Goal: Task Accomplishment & Management: Manage account settings

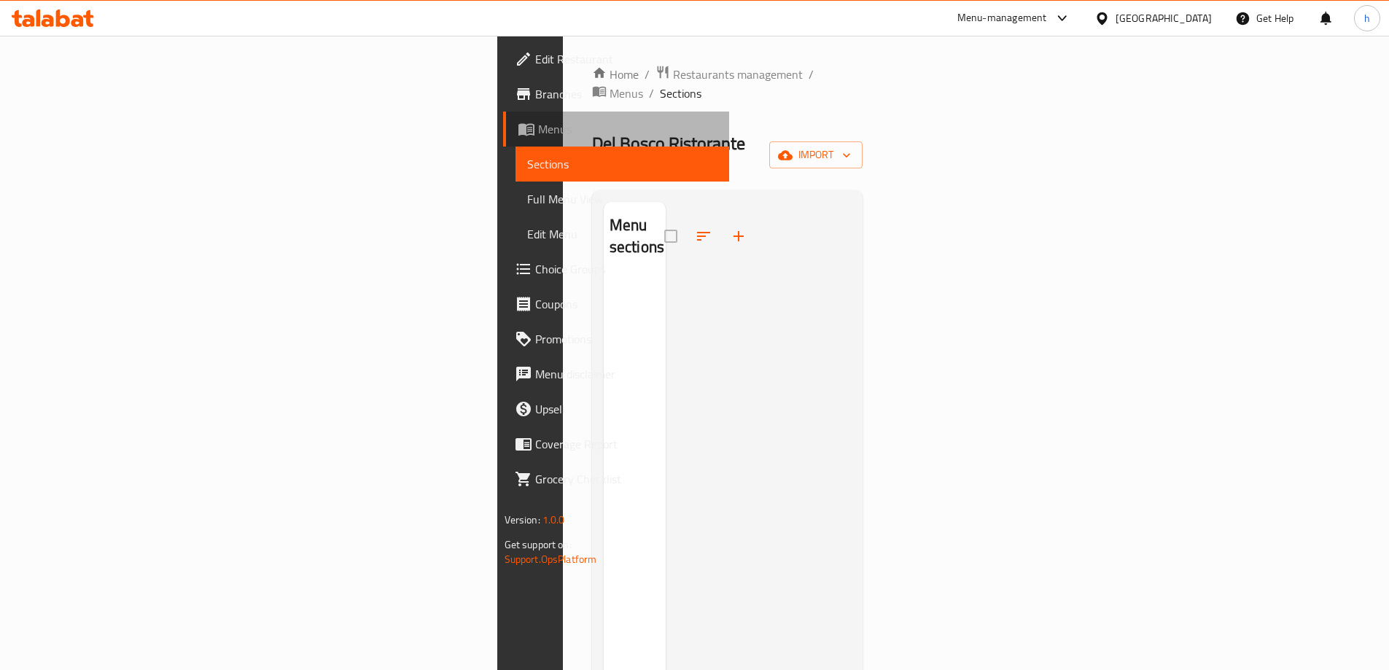
click at [538, 121] on span "Menus" at bounding box center [627, 128] width 179 height 17
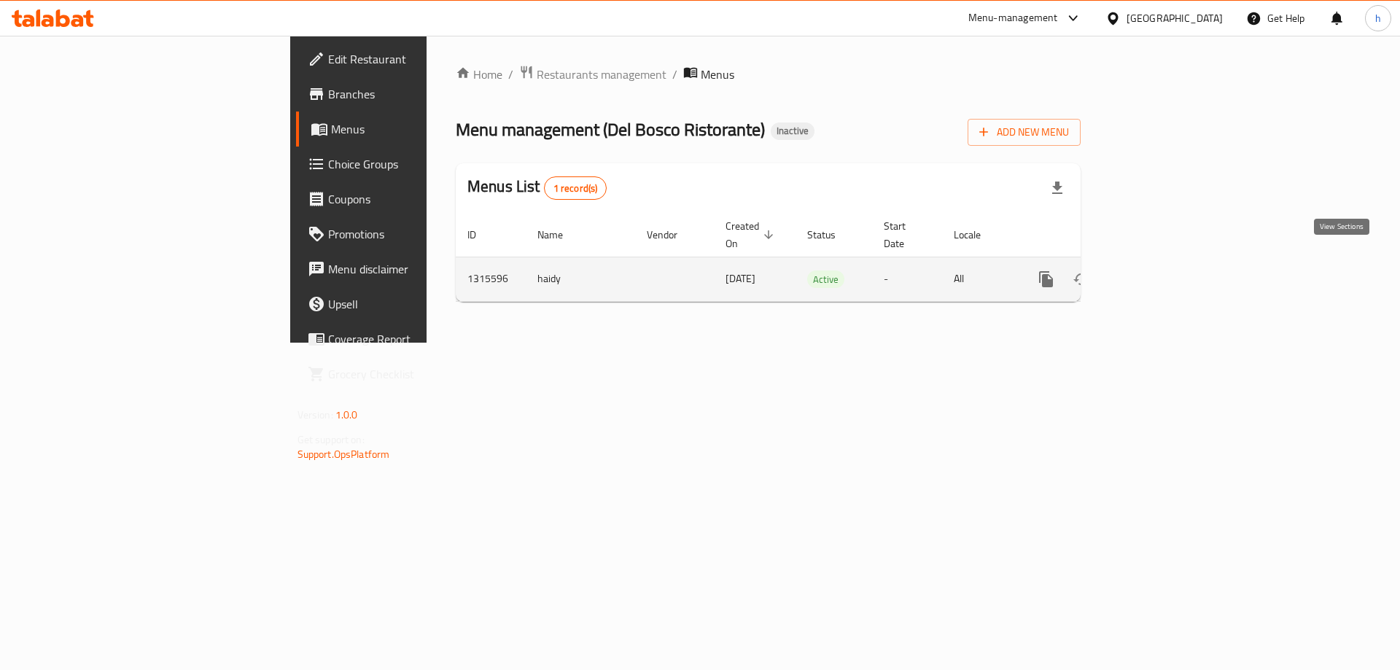
click at [1169, 262] on link "enhanced table" at bounding box center [1151, 279] width 35 height 35
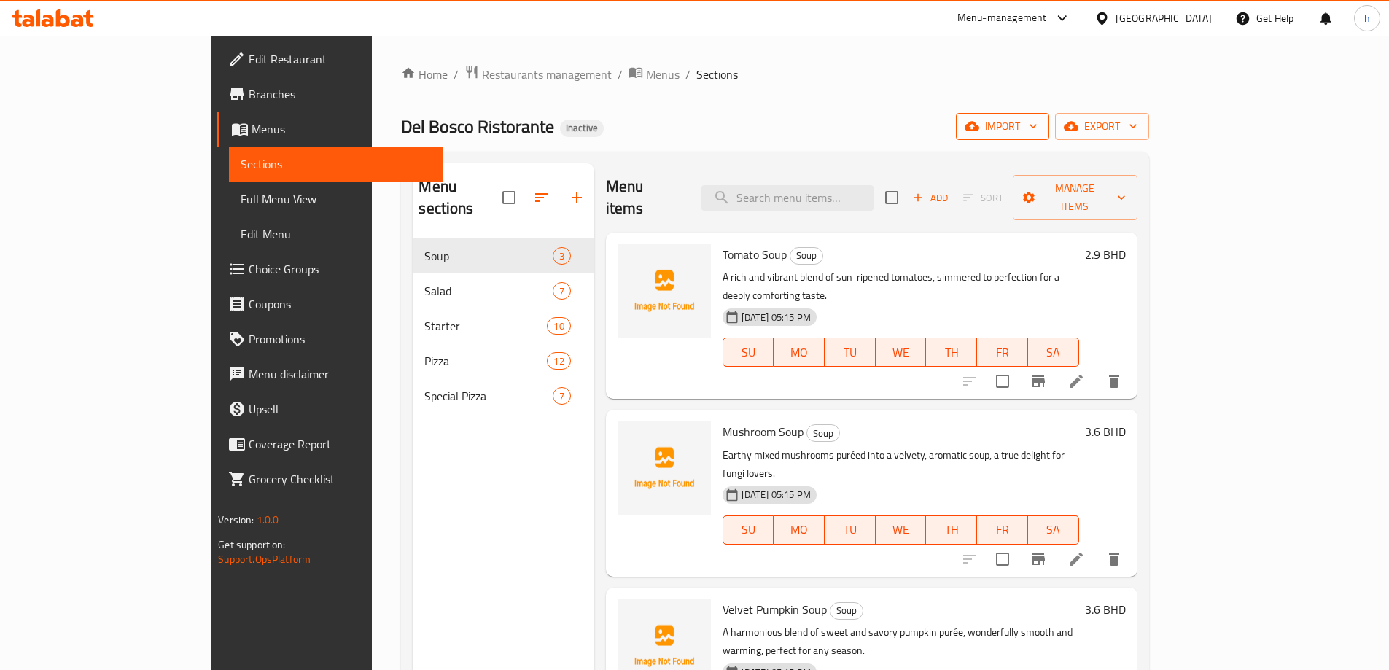
click at [1037, 129] on span "import" at bounding box center [1002, 126] width 70 height 18
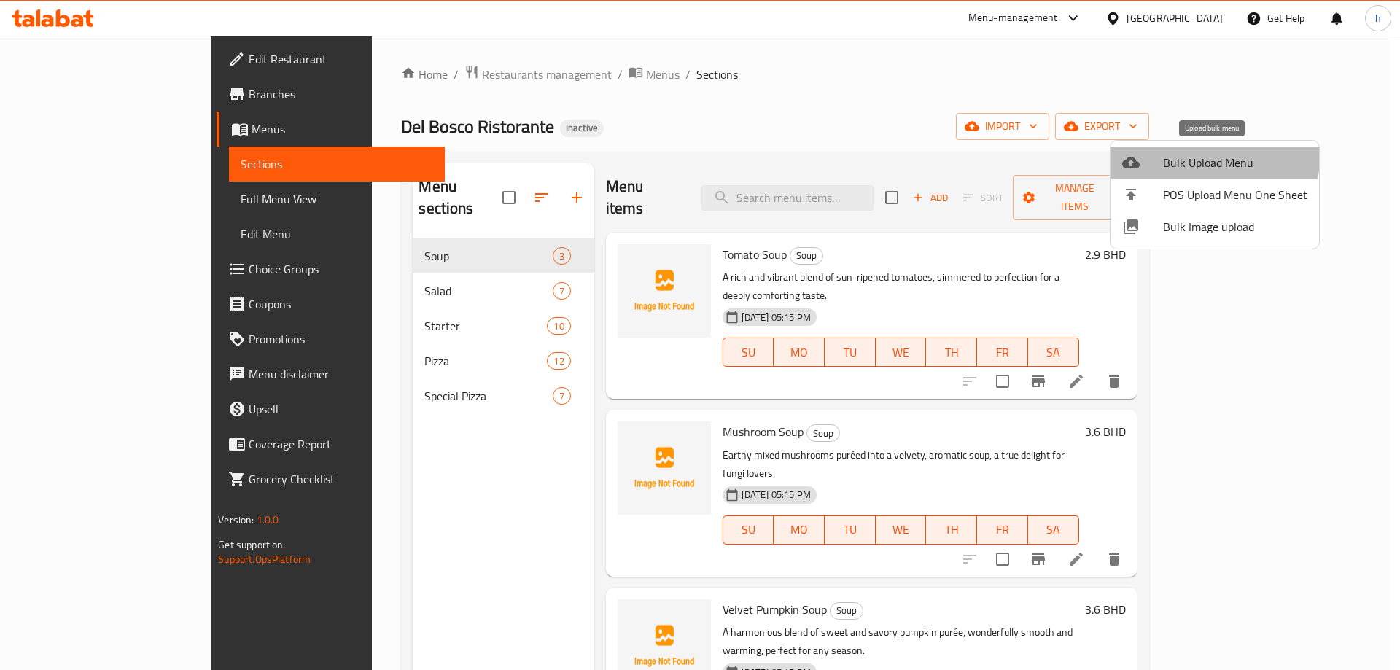
click at [1207, 157] on span "Bulk Upload Menu" at bounding box center [1235, 162] width 144 height 17
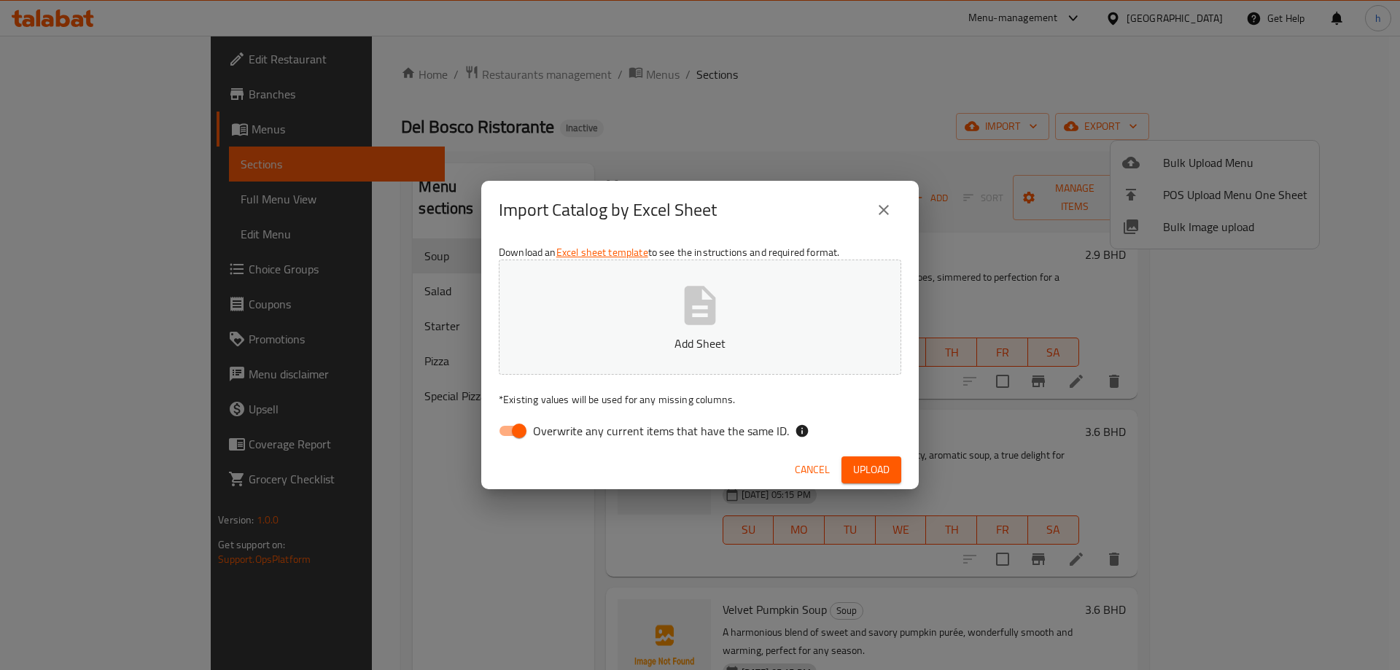
click at [509, 438] on input "Overwrite any current items that have the same ID." at bounding box center [519, 431] width 83 height 28
checkbox input "false"
click at [861, 475] on span "Upload" at bounding box center [871, 470] width 36 height 18
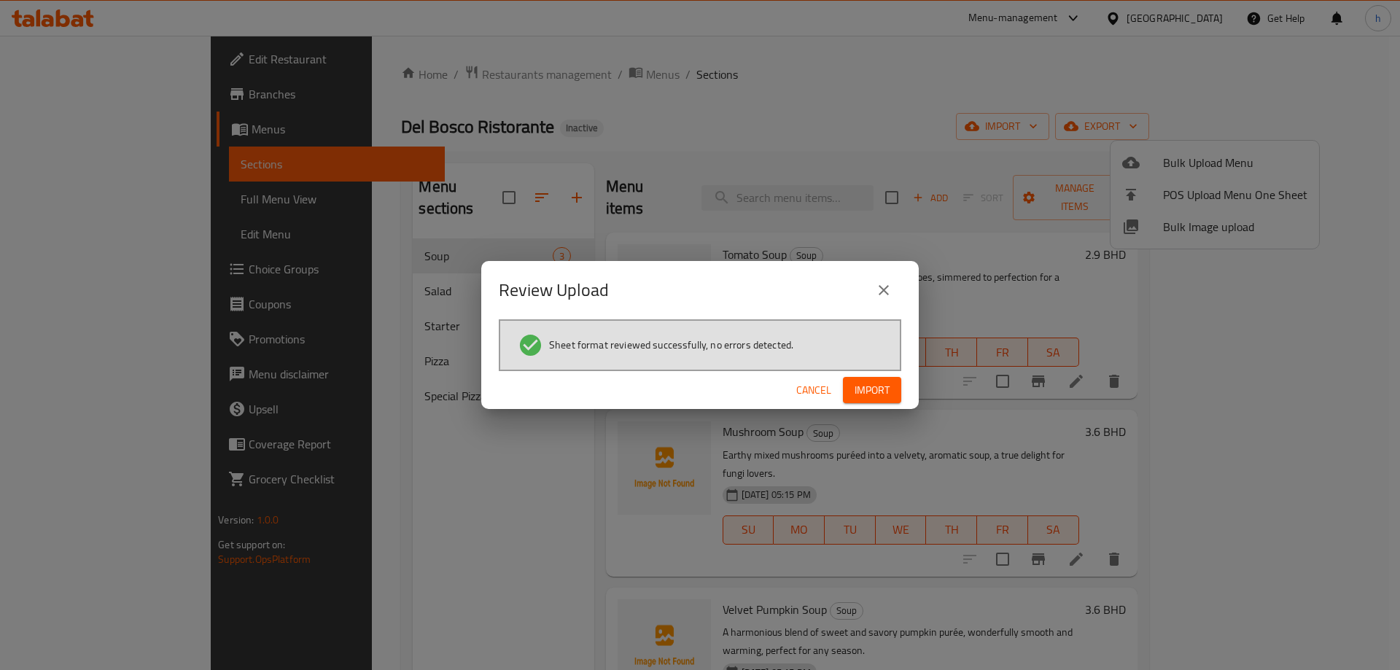
click at [865, 394] on span "Import" at bounding box center [871, 390] width 35 height 18
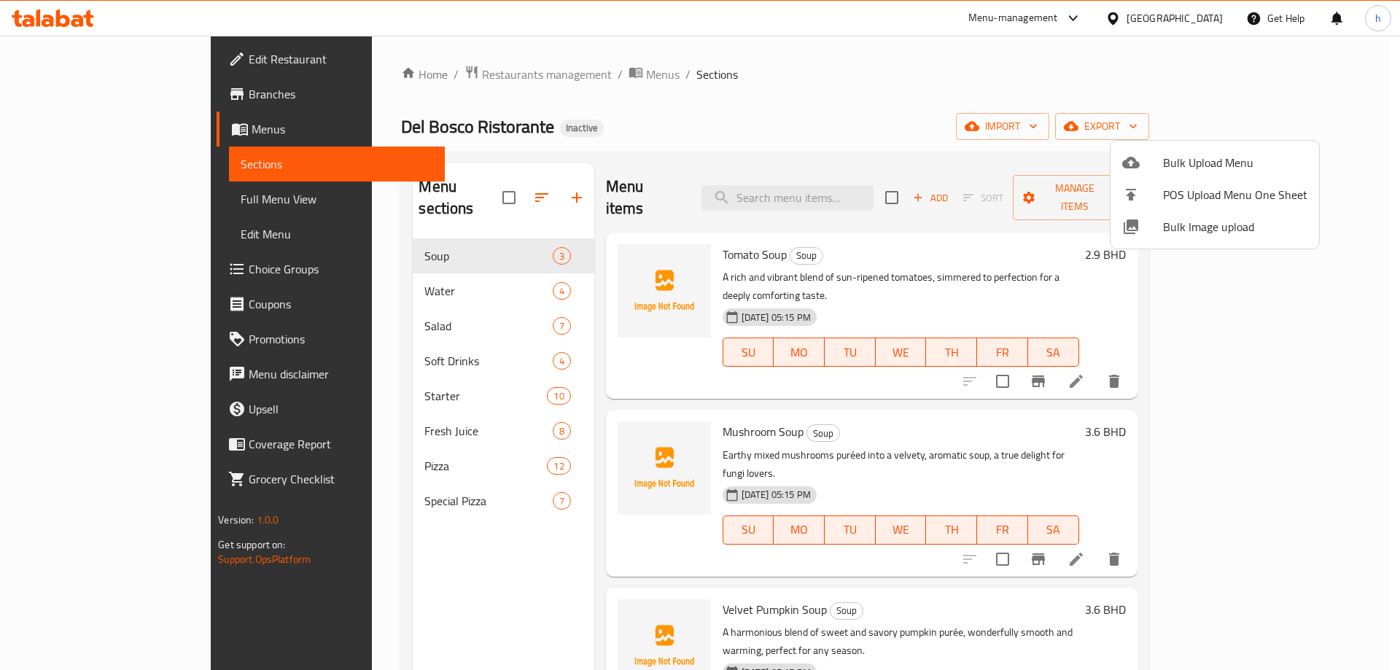
click at [363, 265] on div at bounding box center [700, 335] width 1400 height 670
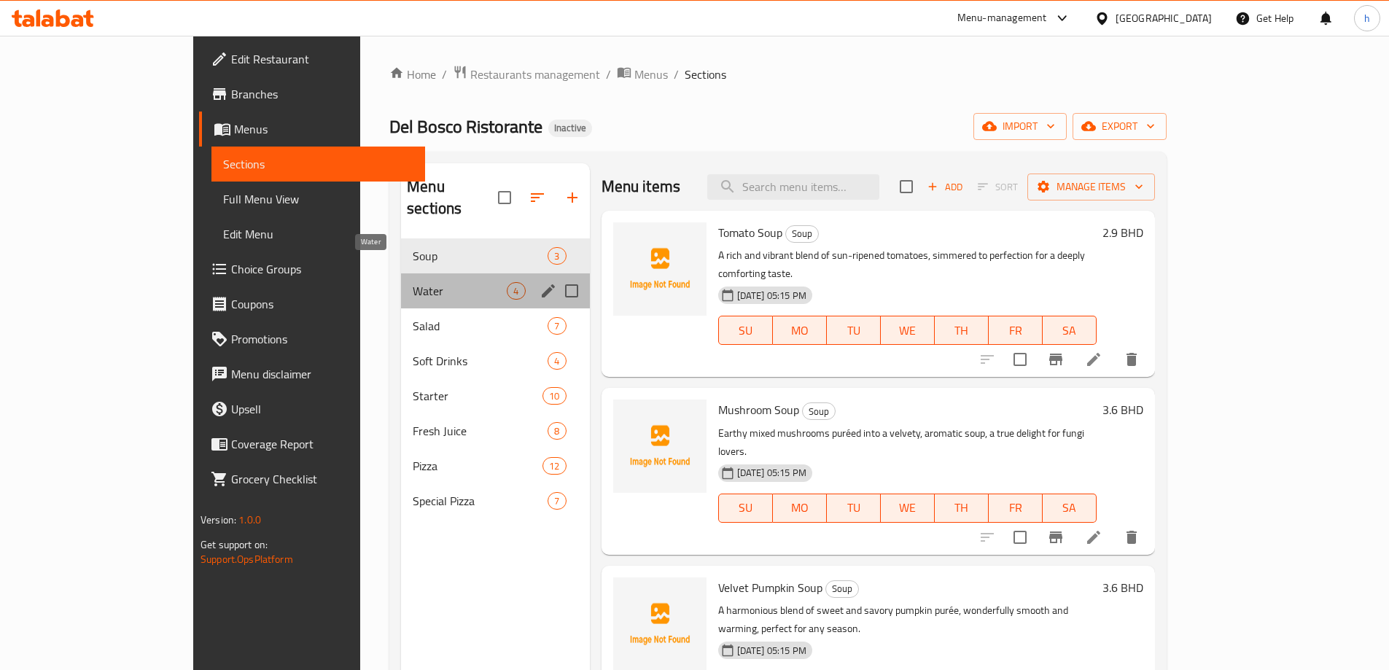
click at [413, 282] on span "Water" at bounding box center [460, 290] width 94 height 17
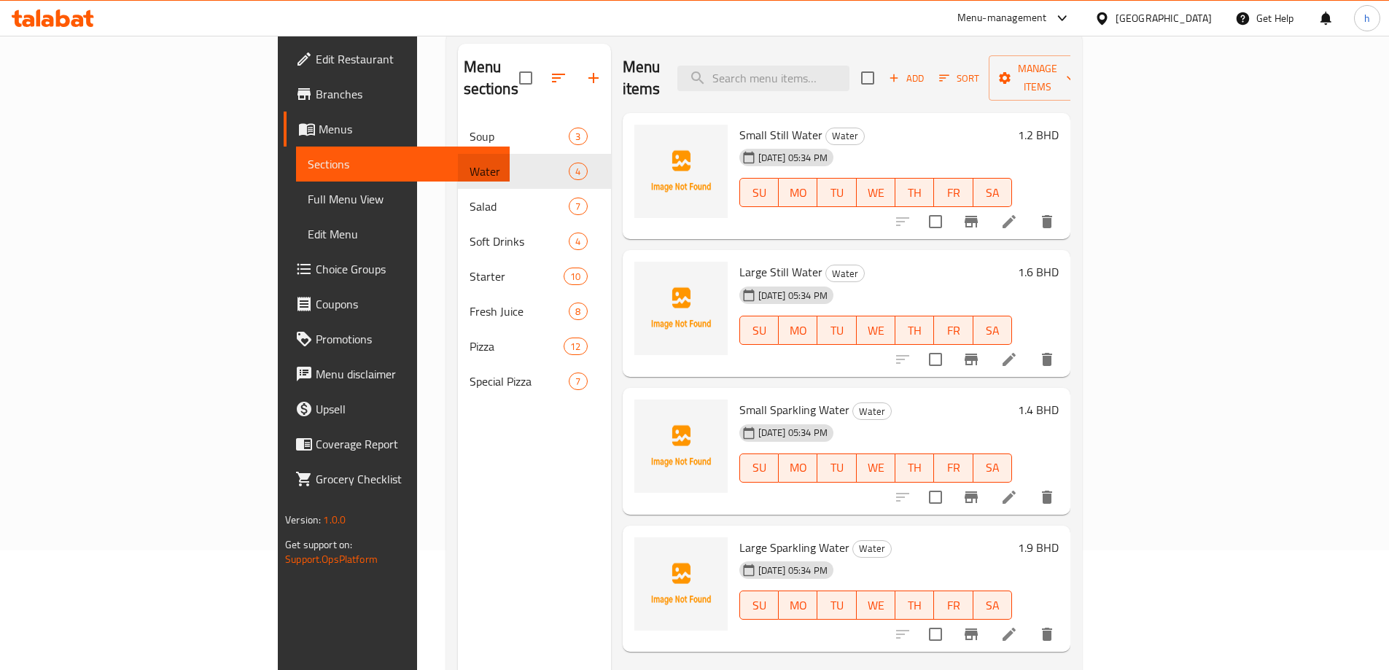
scroll to position [146, 0]
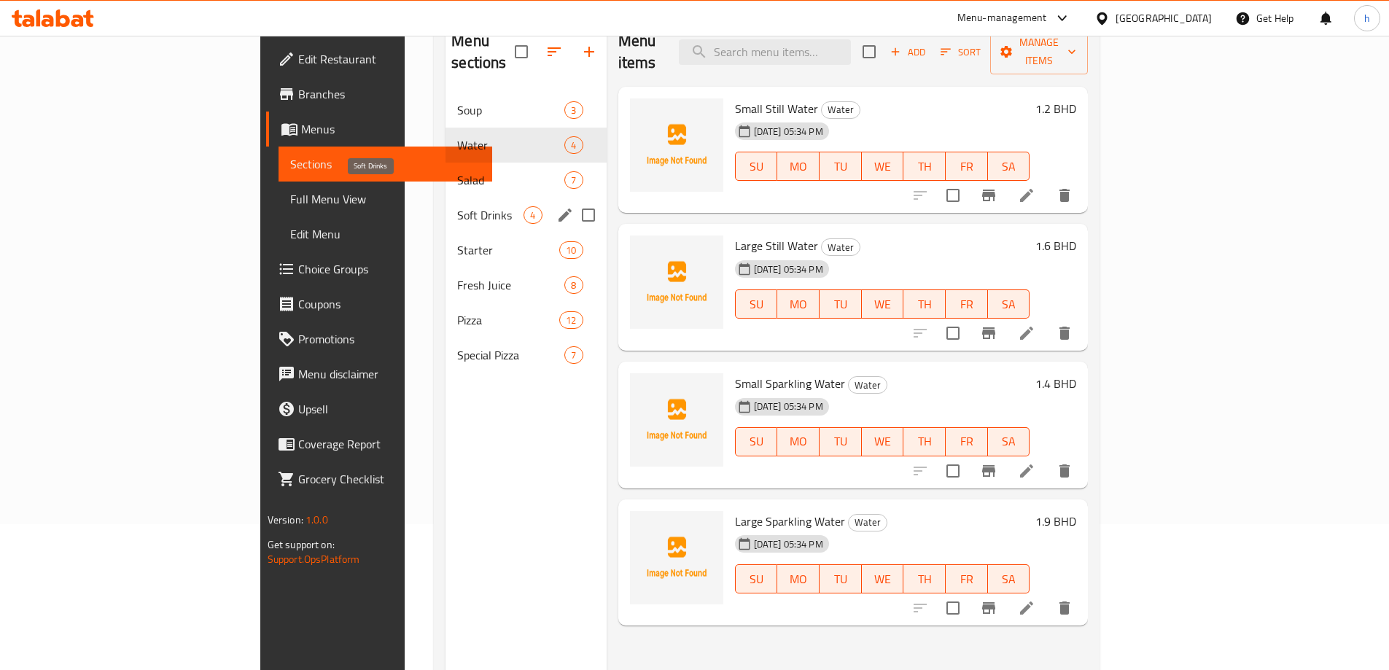
click at [457, 206] on span "Soft Drinks" at bounding box center [490, 214] width 66 height 17
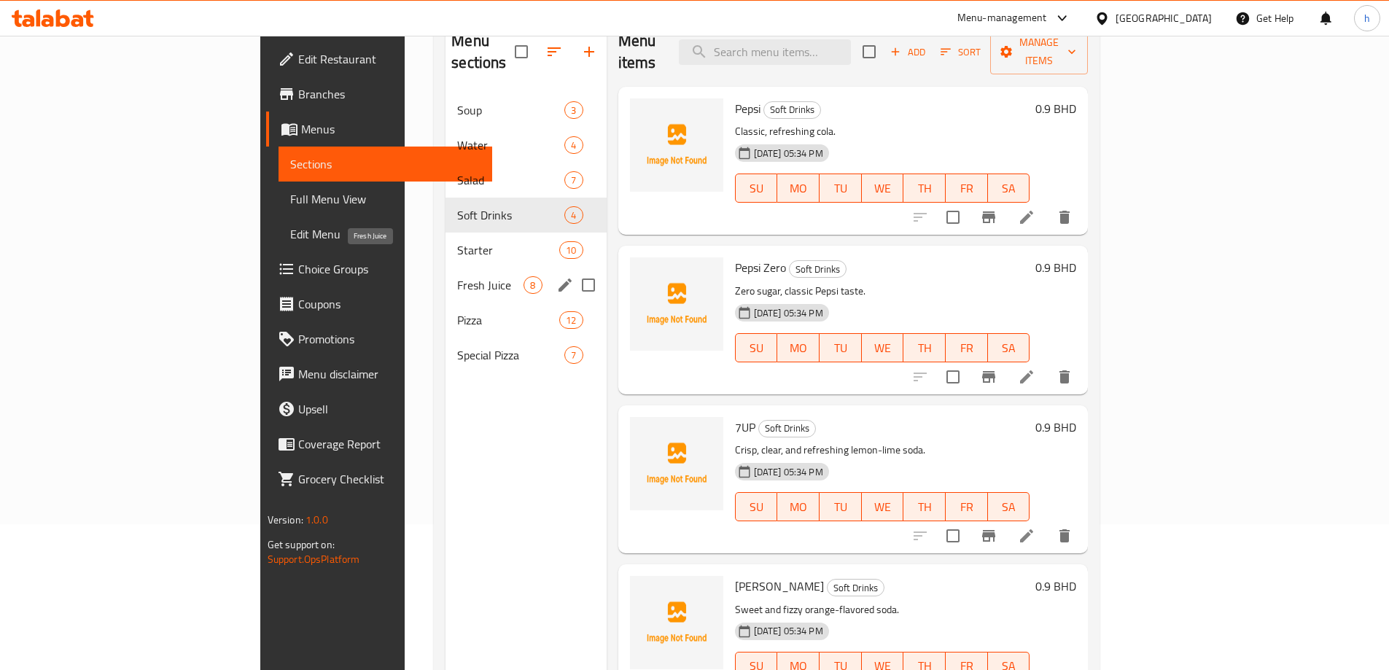
click at [457, 276] on span "Fresh Juice" at bounding box center [490, 284] width 66 height 17
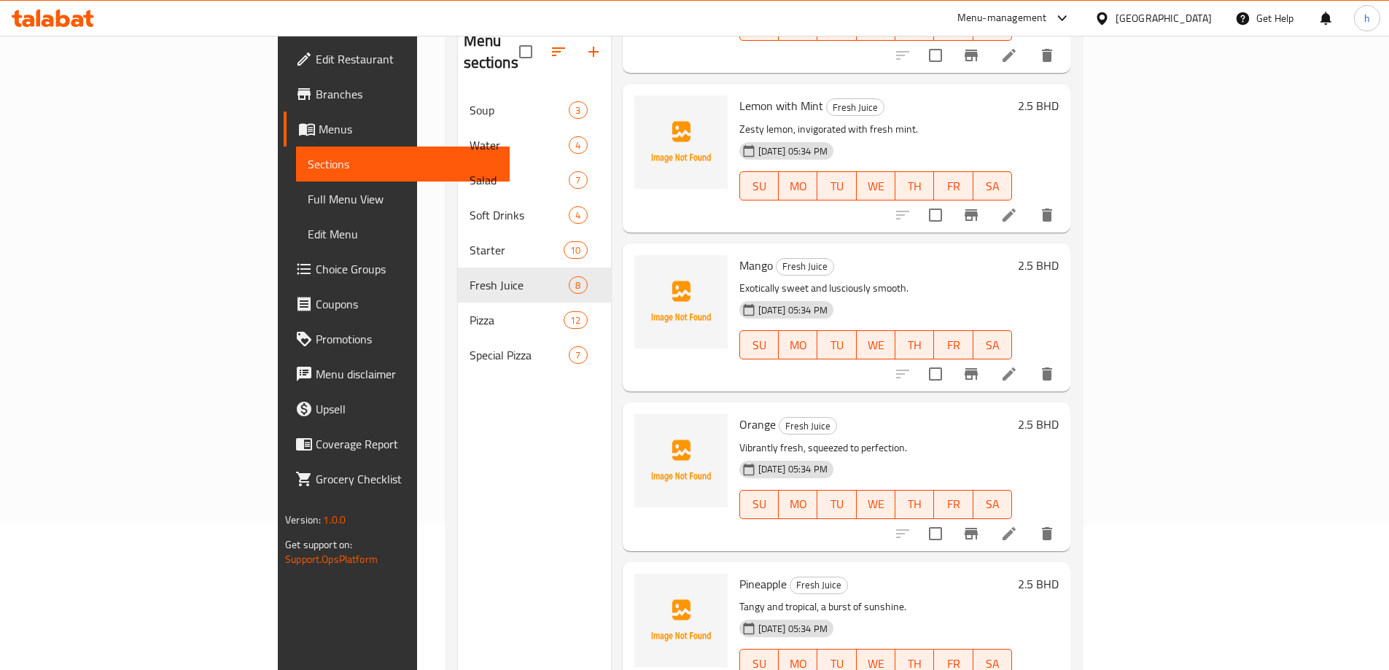
scroll to position [73, 0]
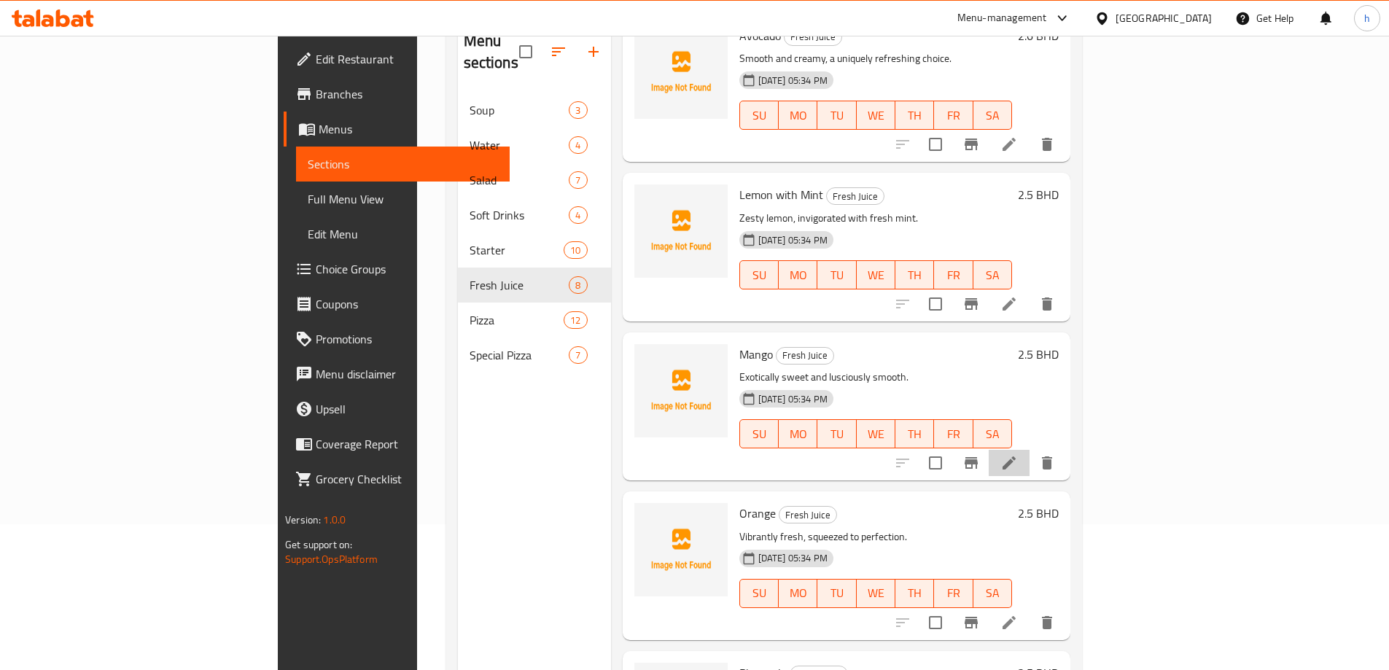
click at [1029, 451] on li at bounding box center [1009, 463] width 41 height 26
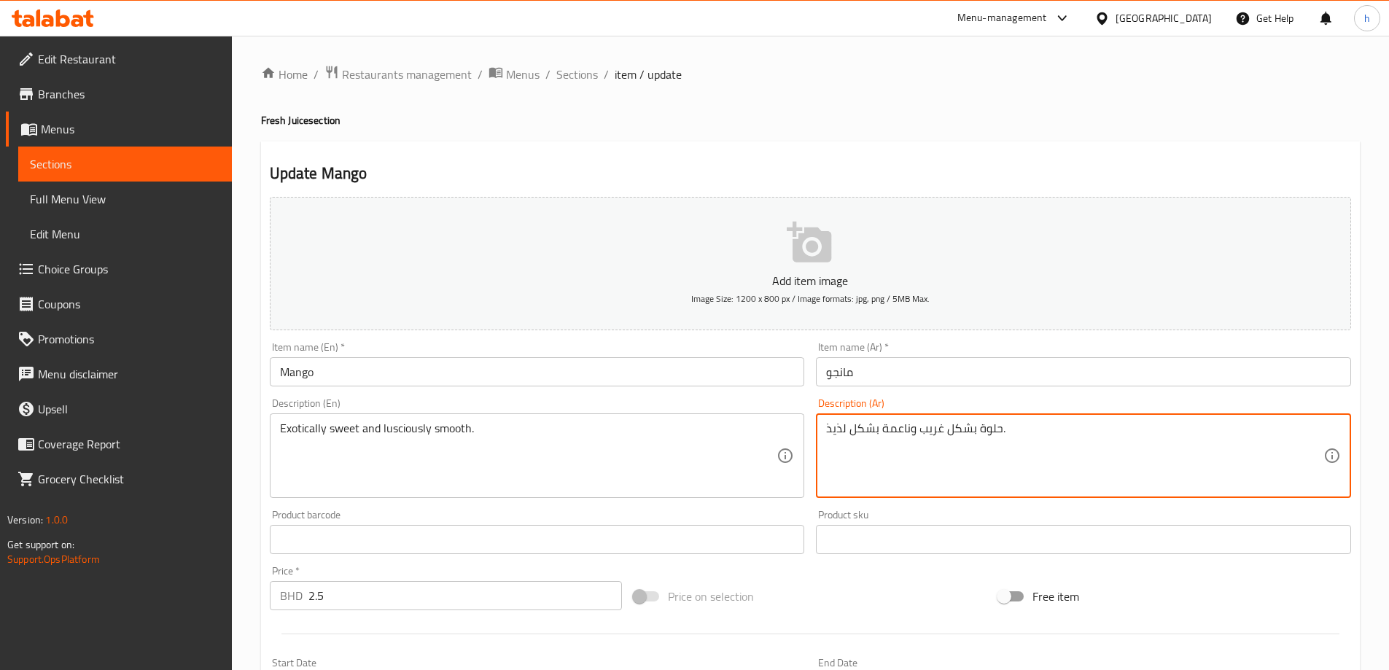
drag, startPoint x: 974, startPoint y: 429, endPoint x: 919, endPoint y: 425, distance: 55.5
drag, startPoint x: 973, startPoint y: 429, endPoint x: 916, endPoint y: 419, distance: 57.8
click at [916, 419] on div "حلوة ايكزوتيكالي وناعمة بشكل لذيذ. Description (Ar)" at bounding box center [1083, 455] width 535 height 85
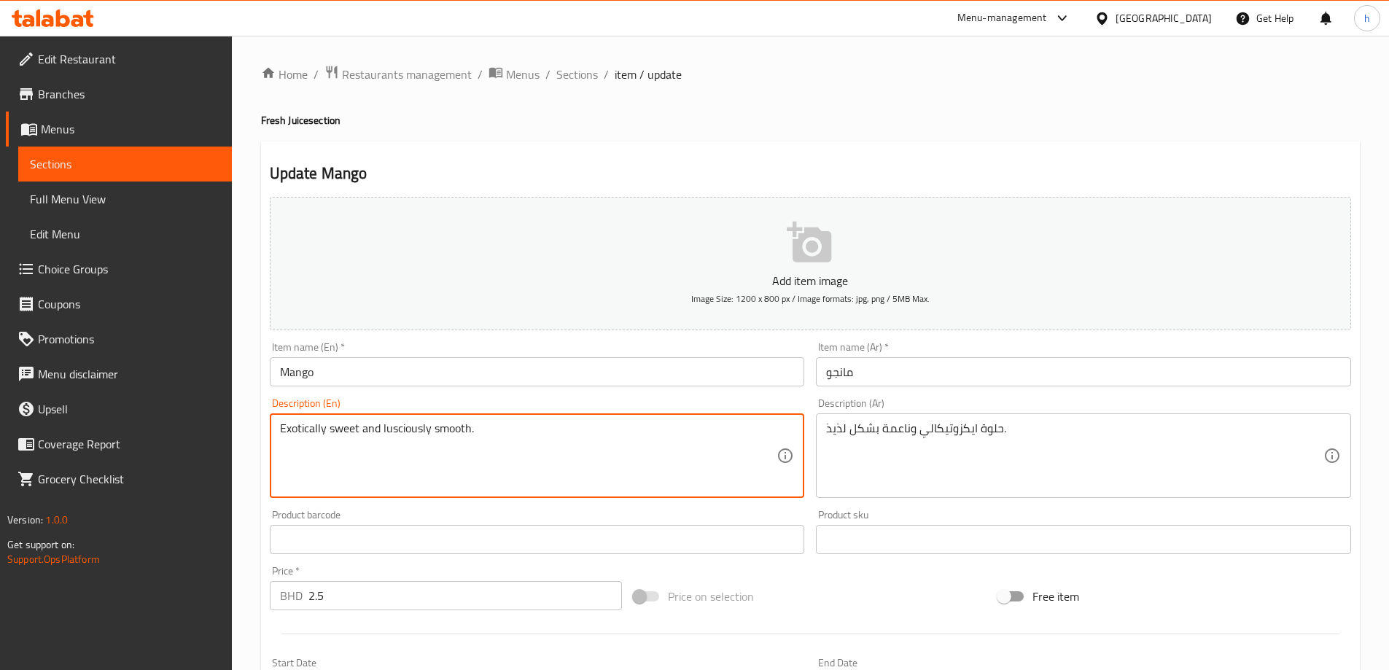
click at [392, 425] on textarea "Exotically sweet and lusciously smooth." at bounding box center [528, 455] width 497 height 69
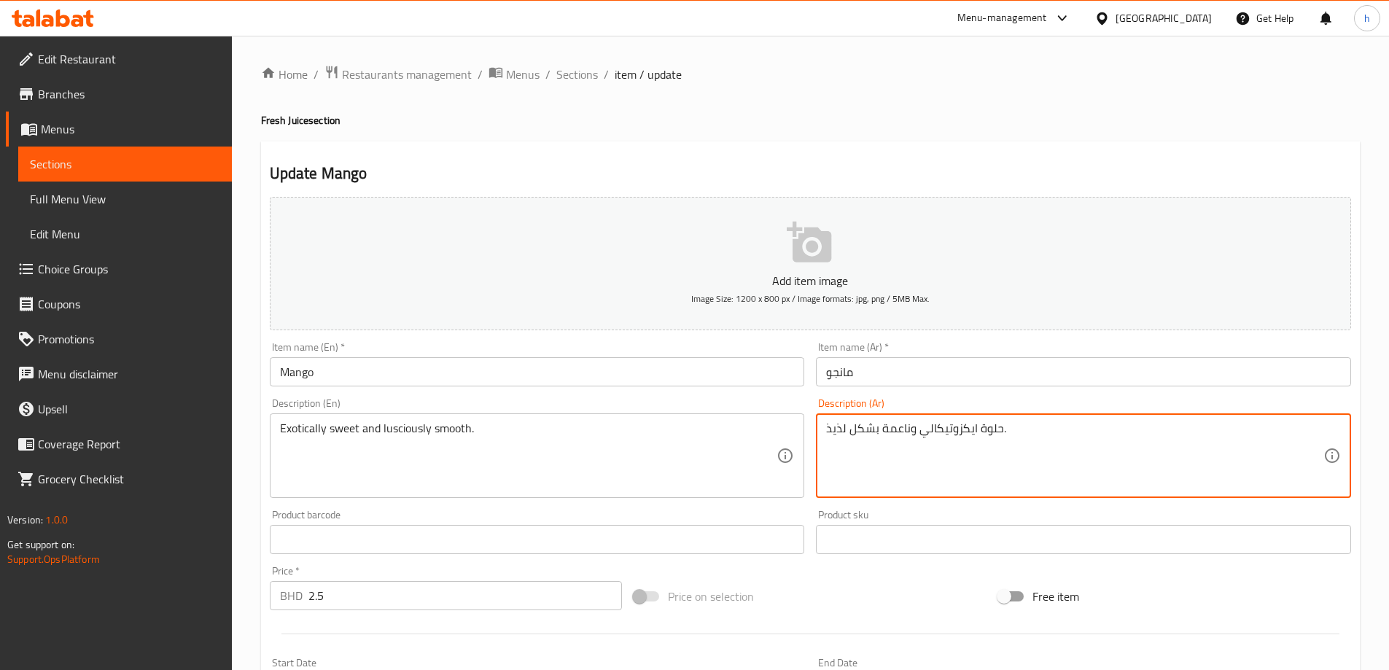
drag, startPoint x: 878, startPoint y: 433, endPoint x: 851, endPoint y: 428, distance: 27.5
click at [935, 431] on textarea "حلوة ايكزوتيكالي وناعم لذيذ." at bounding box center [1074, 455] width 497 height 69
click at [938, 433] on textarea "حلوة ايكزوتيكالي وناعم لذيذ." at bounding box center [1074, 455] width 497 height 69
type textarea "حلو ايكزوتيكالي وناعم لذيذ."
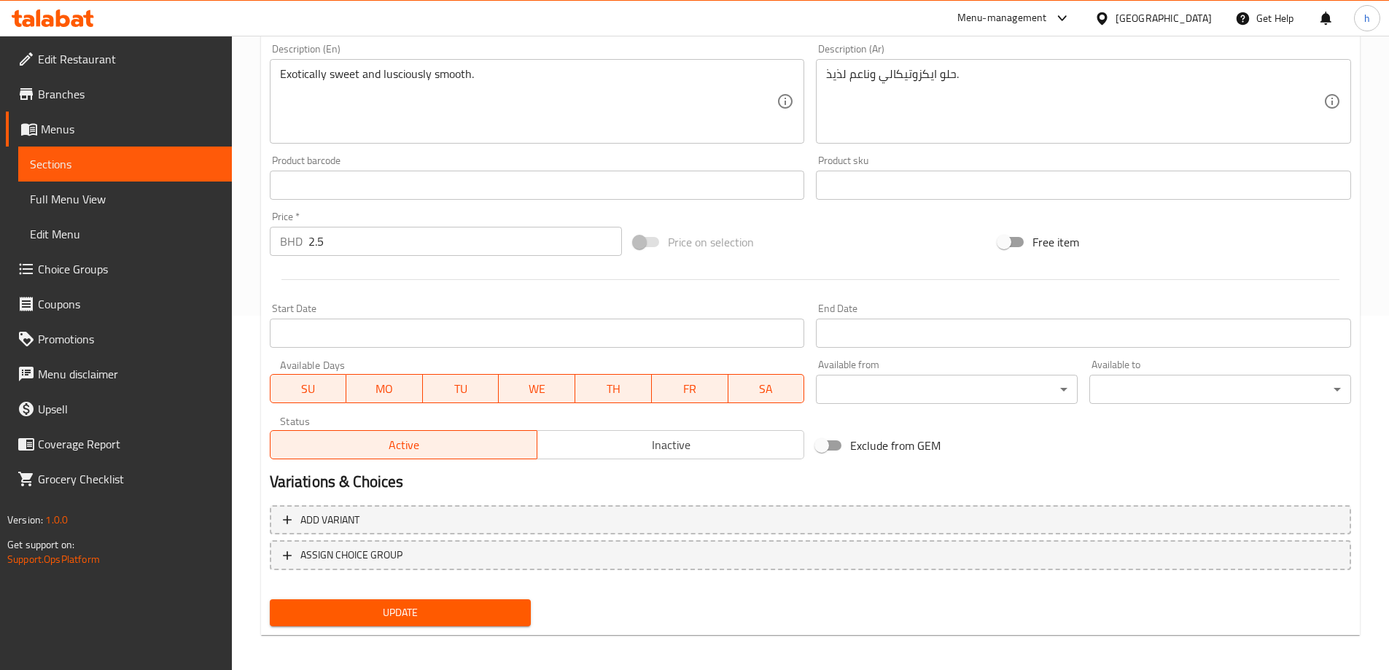
scroll to position [360, 0]
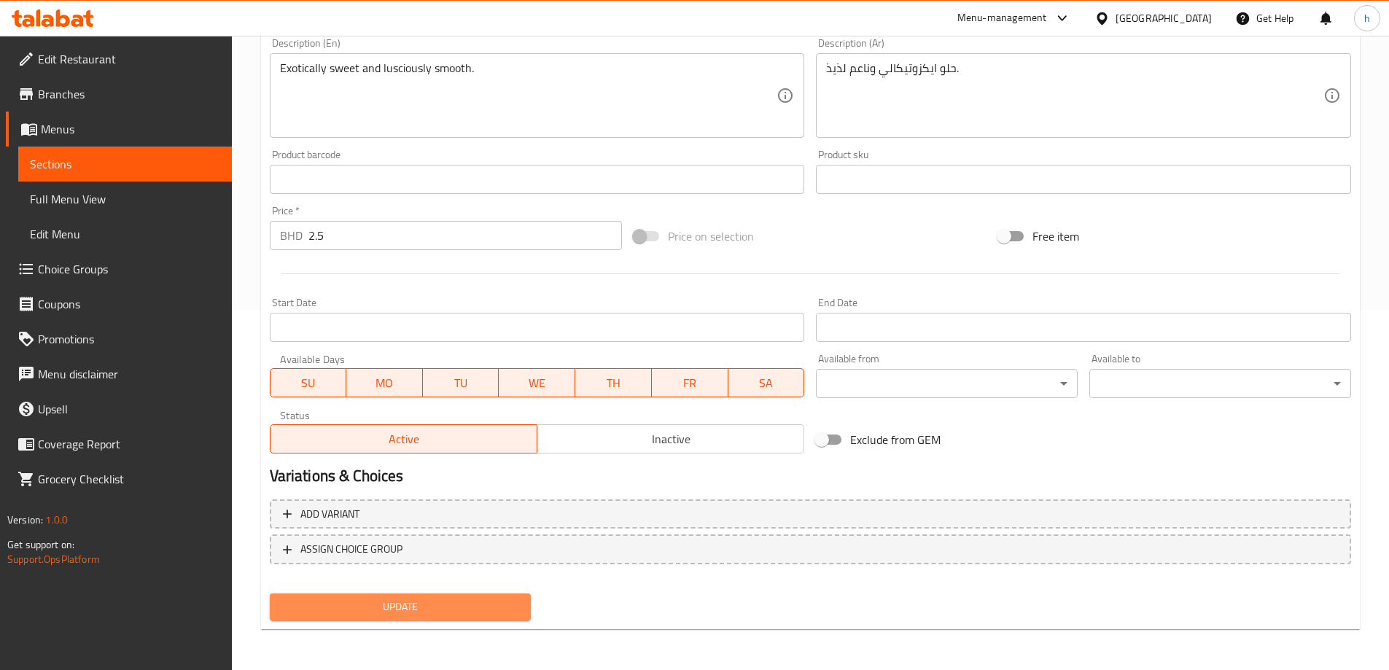
click at [381, 604] on span "Update" at bounding box center [400, 607] width 238 height 18
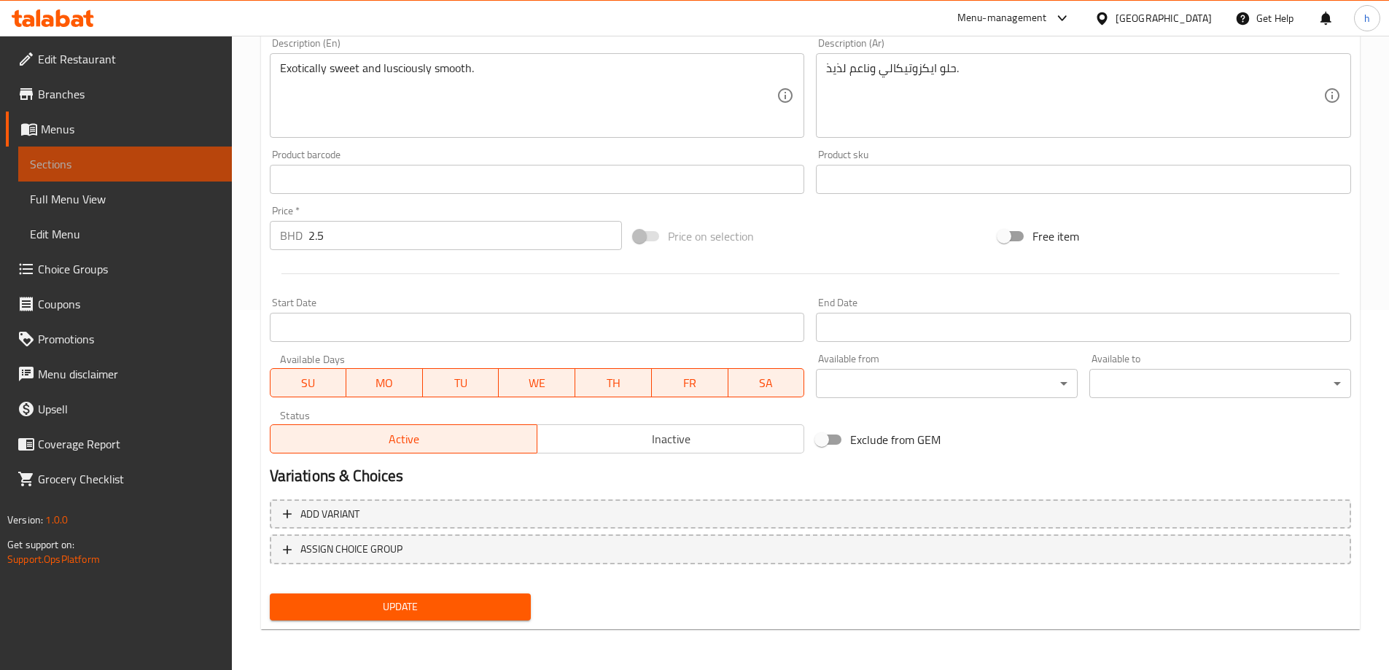
click at [114, 163] on span "Sections" at bounding box center [125, 163] width 190 height 17
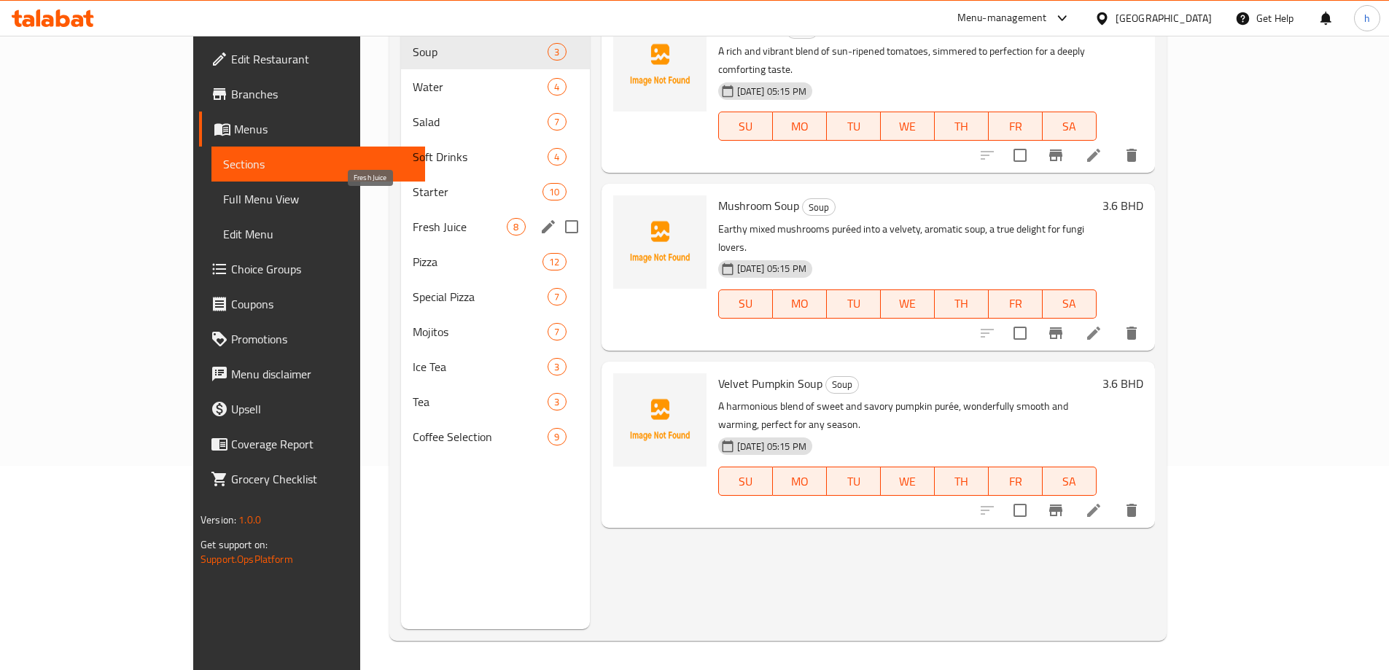
click at [413, 218] on span "Fresh Juice" at bounding box center [460, 226] width 94 height 17
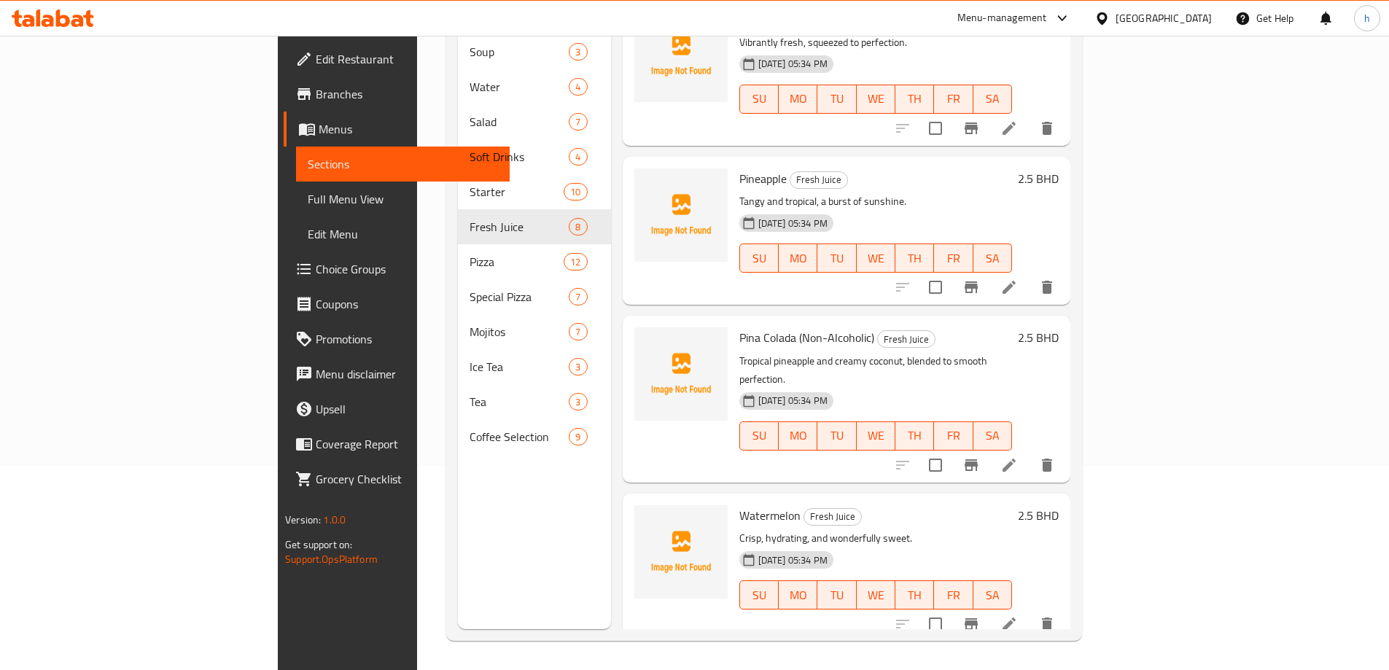
scroll to position [510, 0]
click at [1018, 614] on icon at bounding box center [1008, 622] width 17 height 17
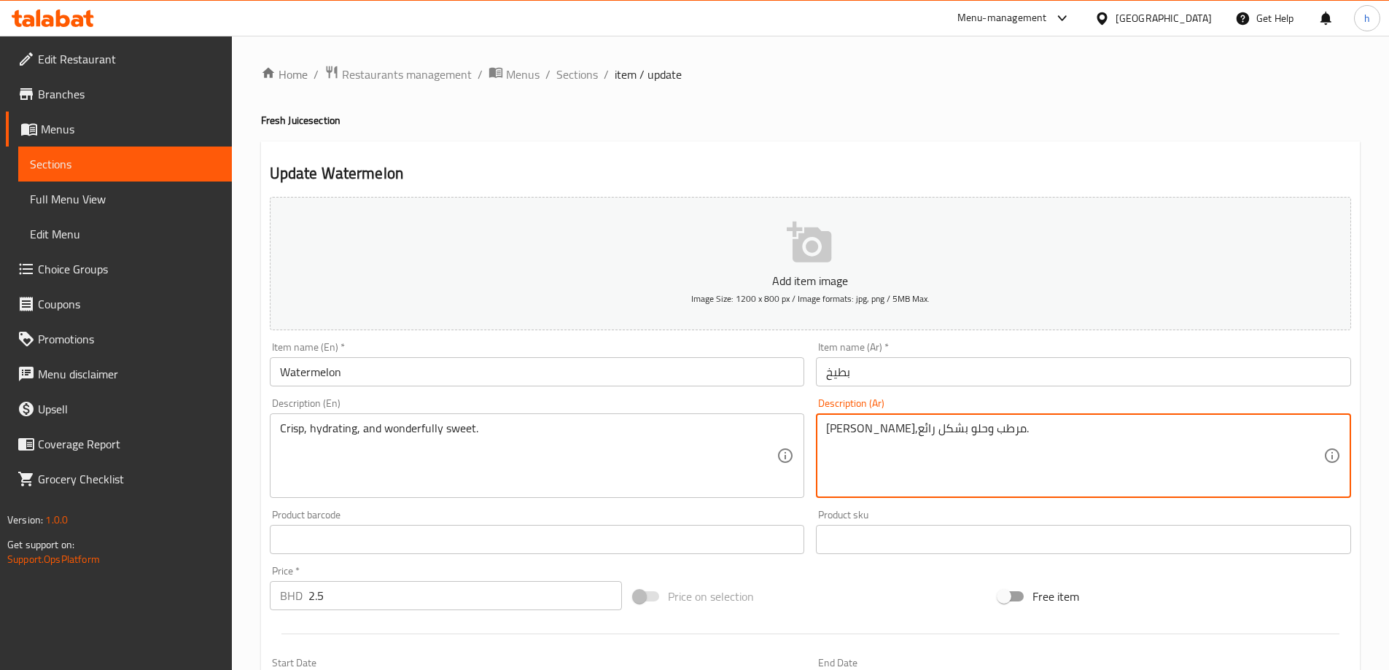
drag, startPoint x: 875, startPoint y: 433, endPoint x: 847, endPoint y: 432, distance: 27.7
click at [844, 429] on textarea "[PERSON_NAME],مرطب وحلو رائع." at bounding box center [1074, 455] width 497 height 69
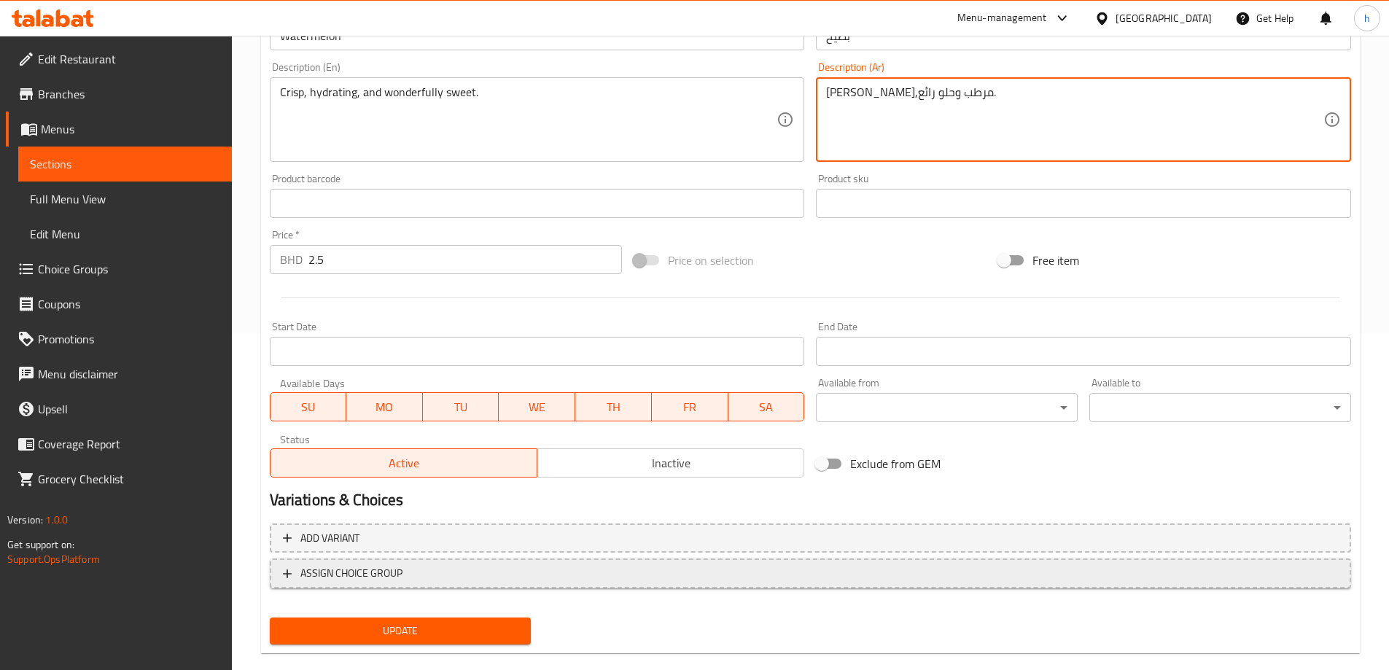
scroll to position [360, 0]
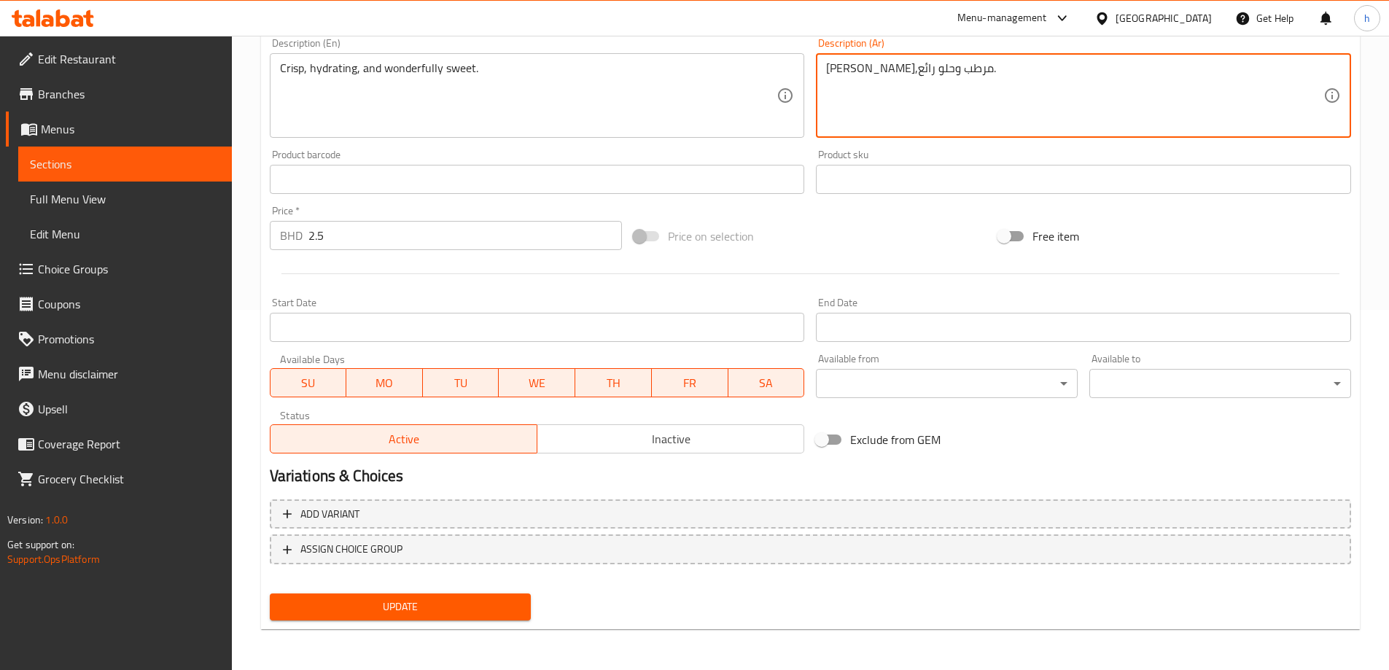
type textarea "[PERSON_NAME],مرطب وحلو رائع."
click at [459, 602] on span "Update" at bounding box center [400, 607] width 238 height 18
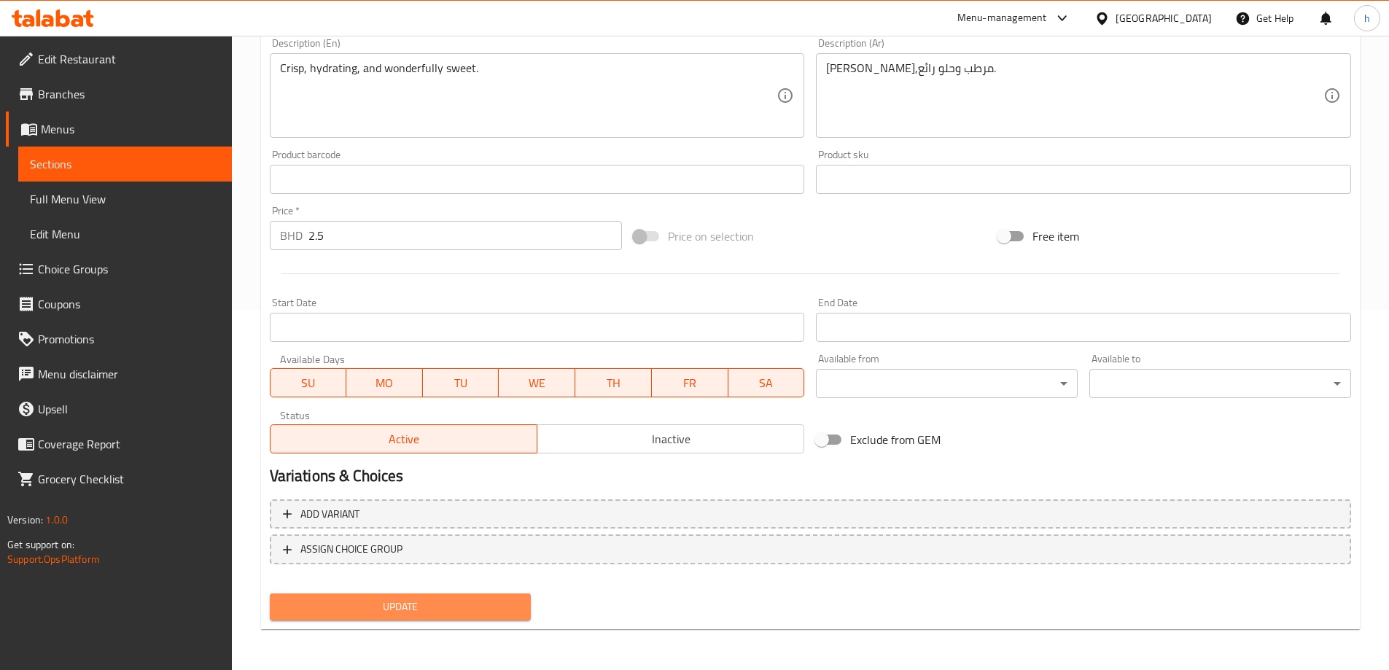
click at [398, 599] on span "Update" at bounding box center [400, 607] width 238 height 18
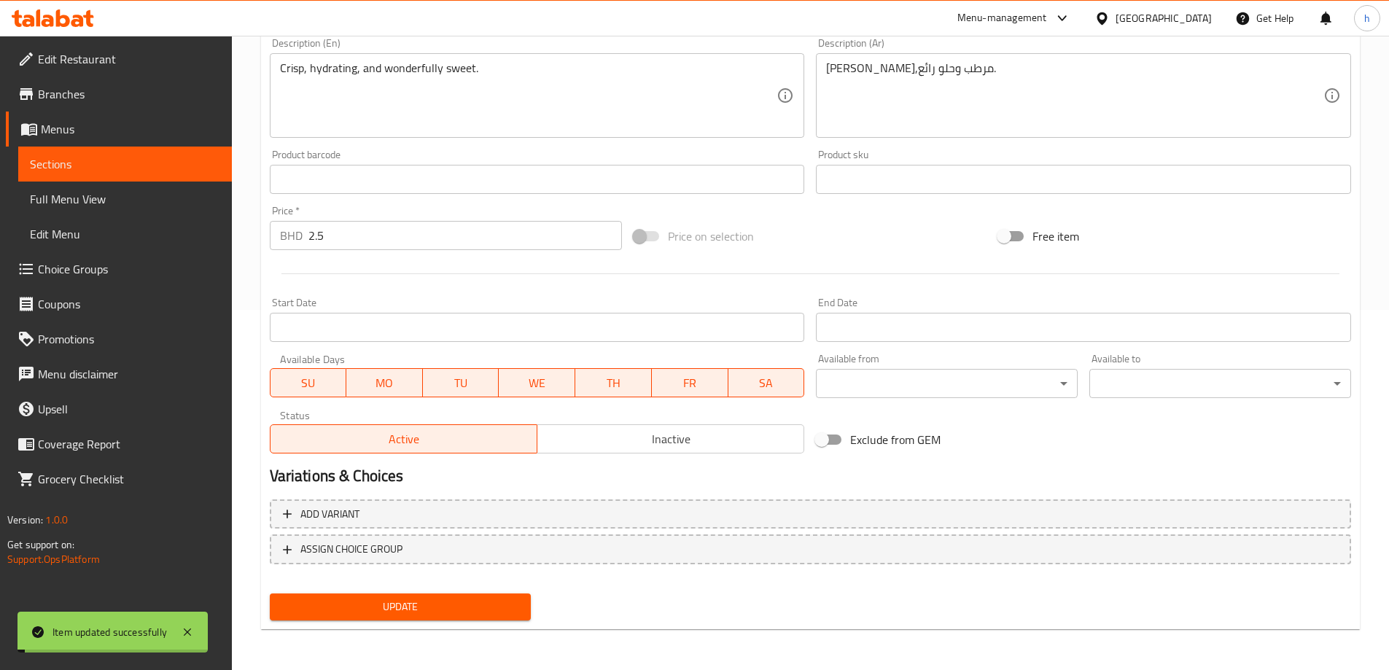
click at [179, 163] on span "Sections" at bounding box center [125, 163] width 190 height 17
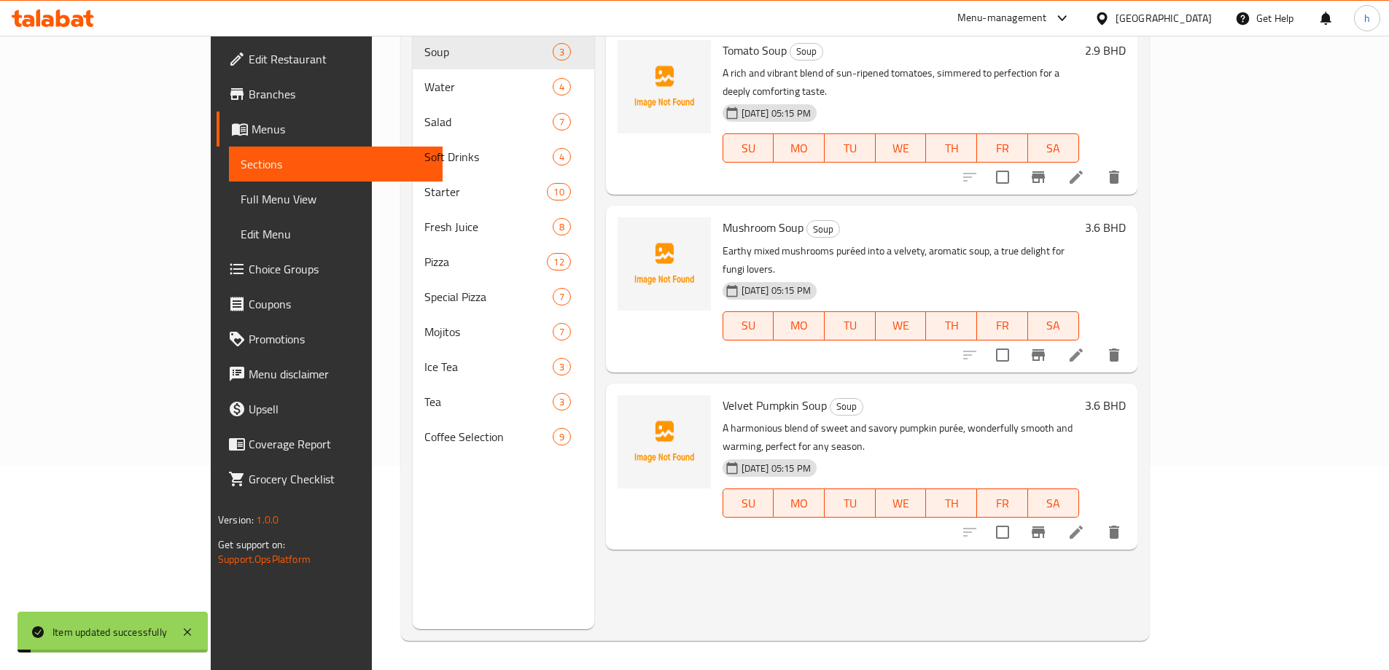
scroll to position [204, 0]
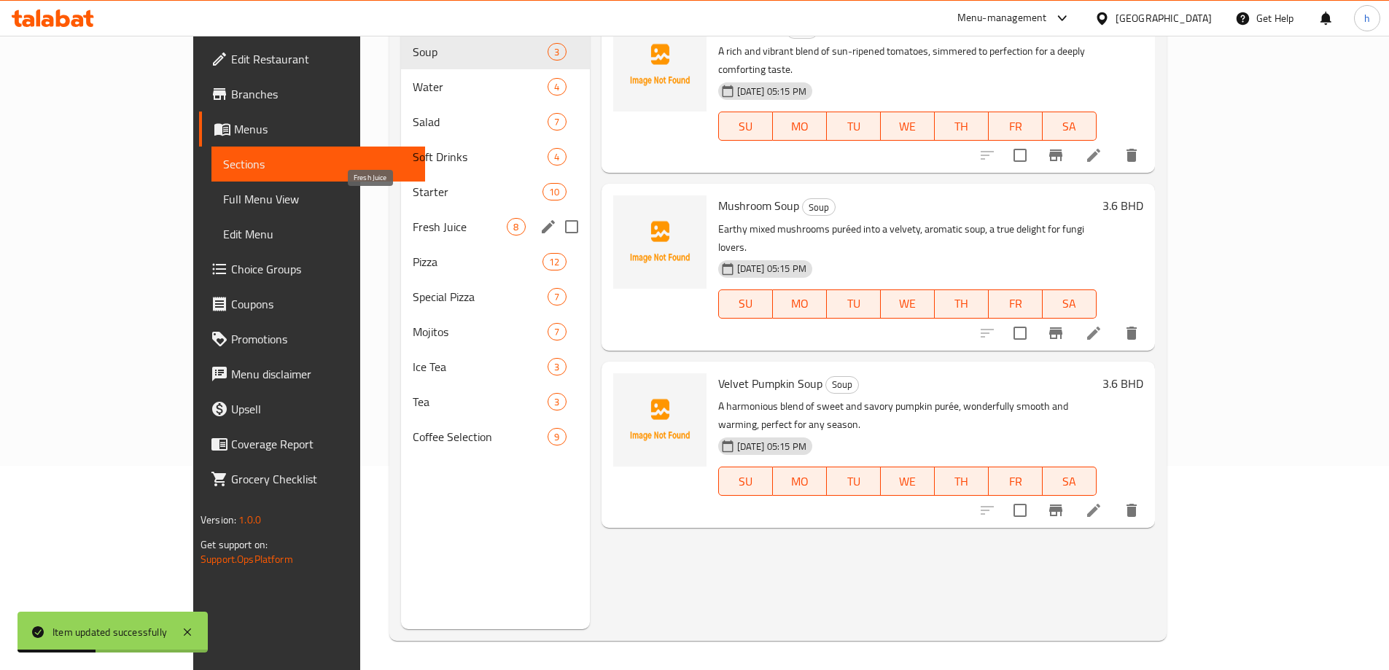
click at [413, 218] on span "Fresh Juice" at bounding box center [460, 226] width 94 height 17
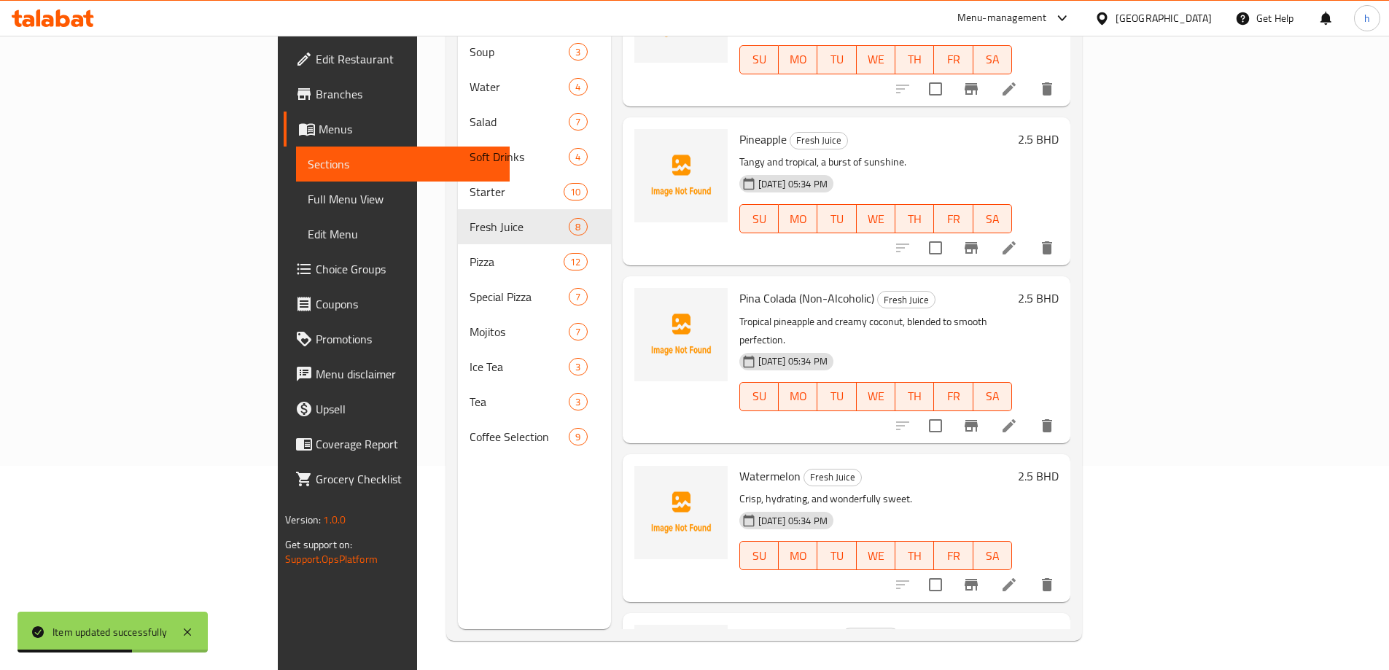
scroll to position [641, 0]
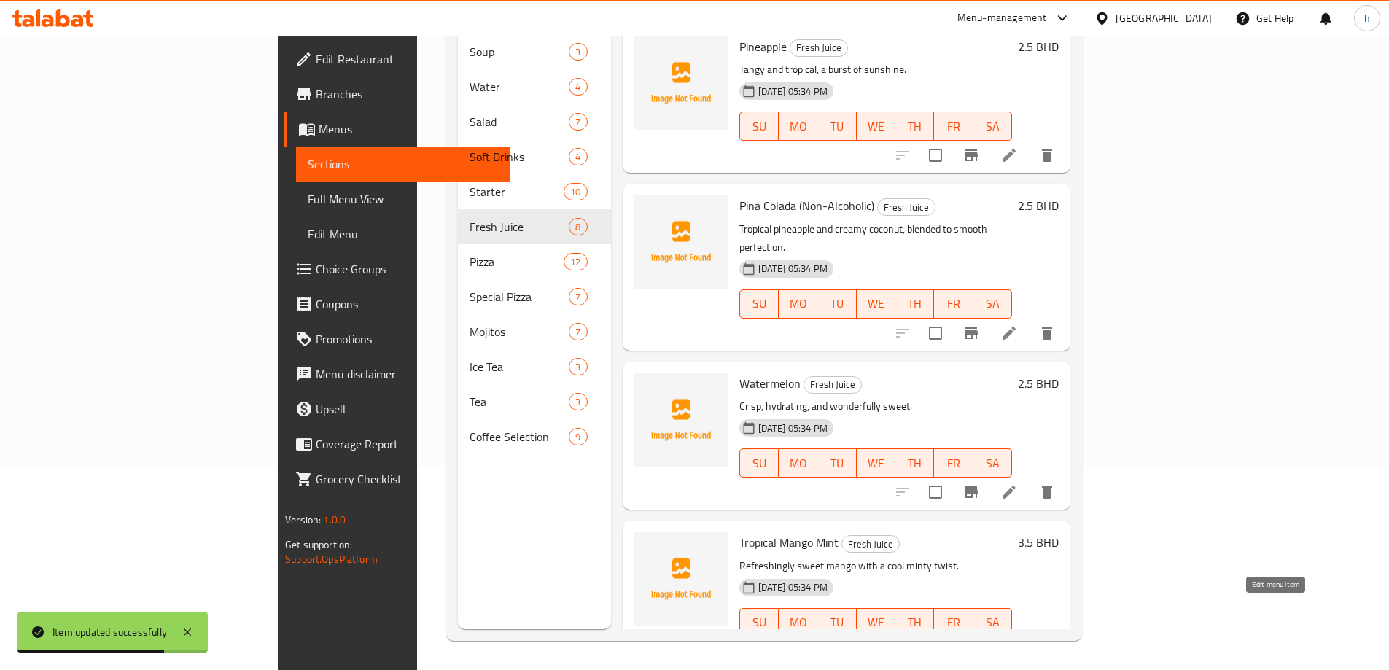
click at [1018, 643] on icon at bounding box center [1008, 651] width 17 height 17
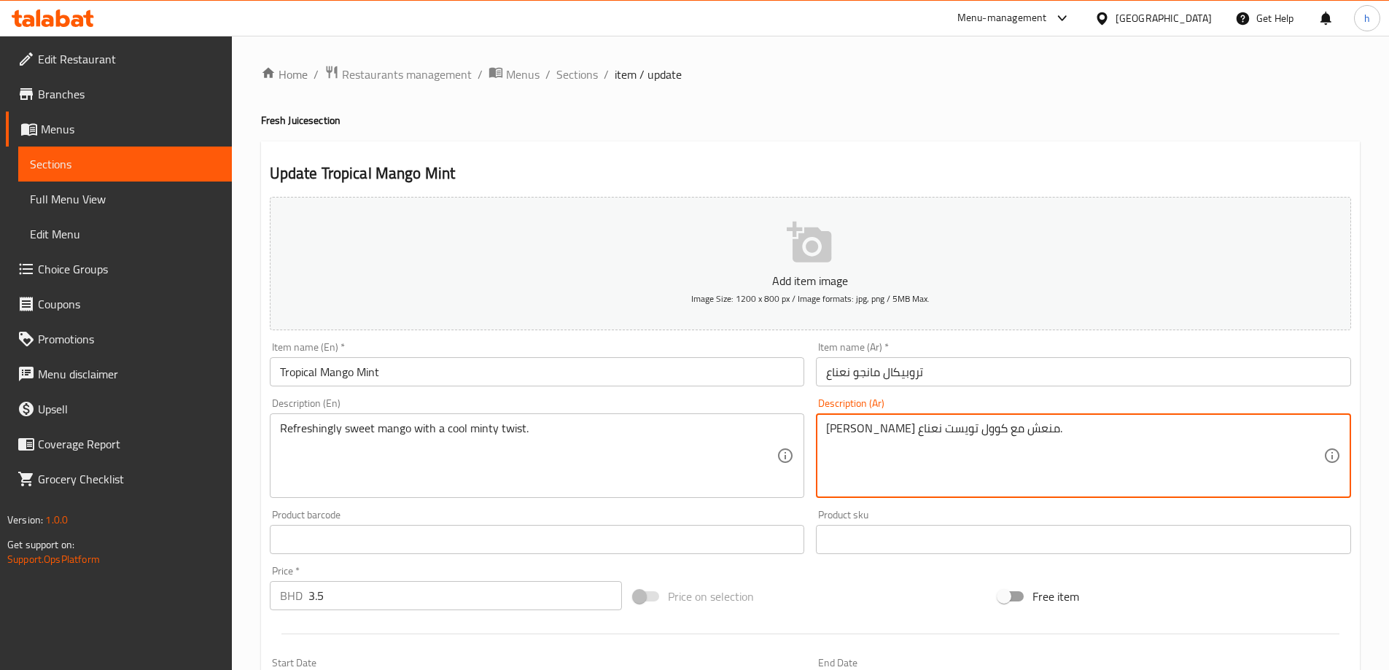
drag, startPoint x: 850, startPoint y: 428, endPoint x: 825, endPoint y: 424, distance: 25.8
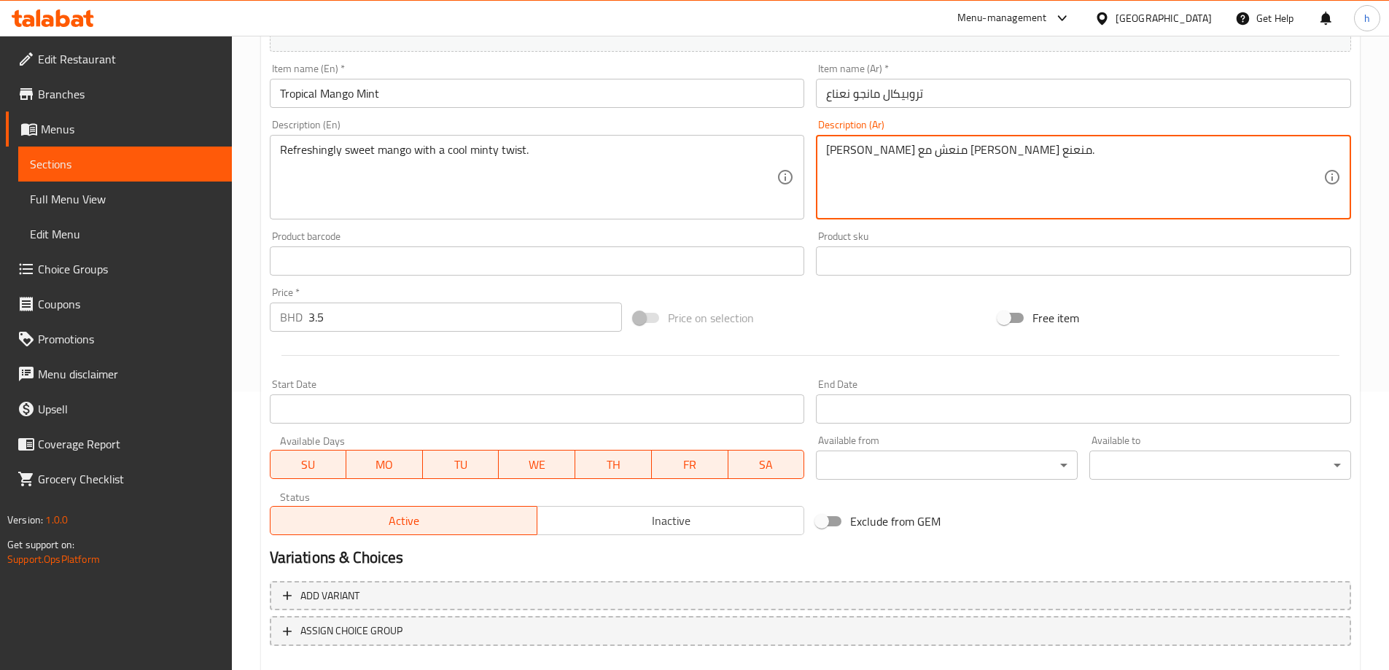
scroll to position [360, 0]
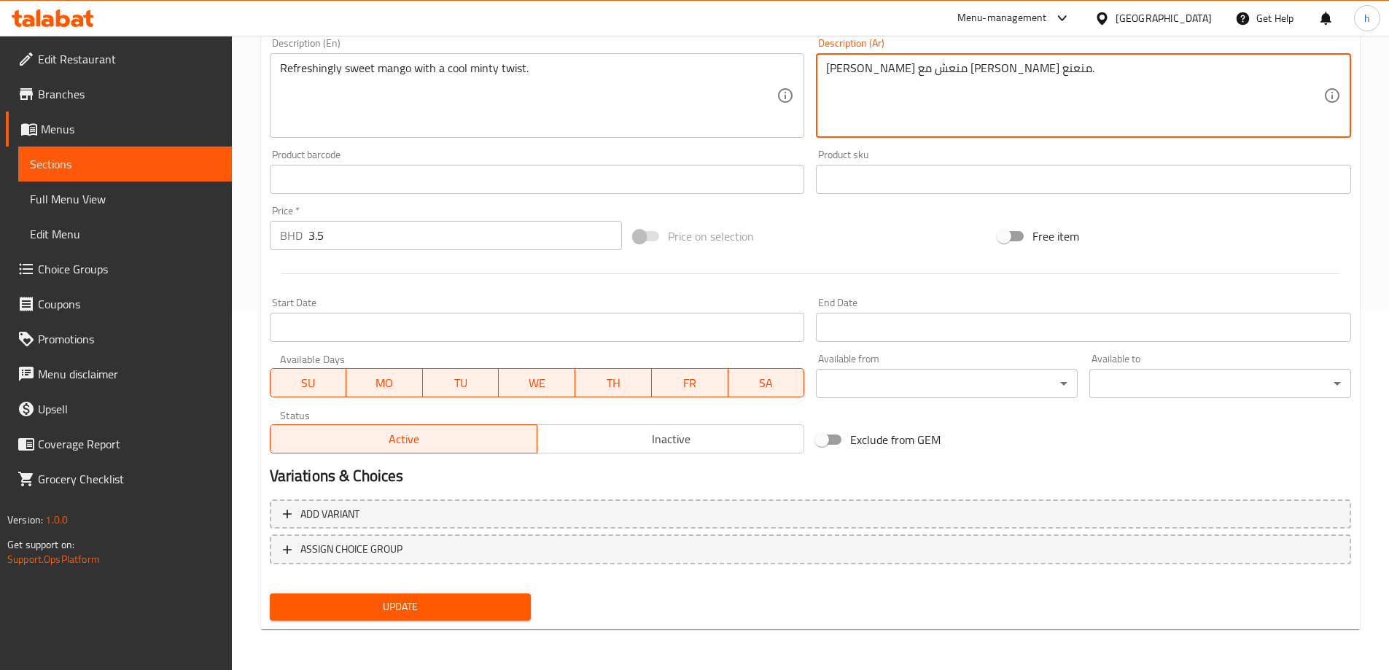
type textarea "[PERSON_NAME] منعش مع [PERSON_NAME] منعنع."
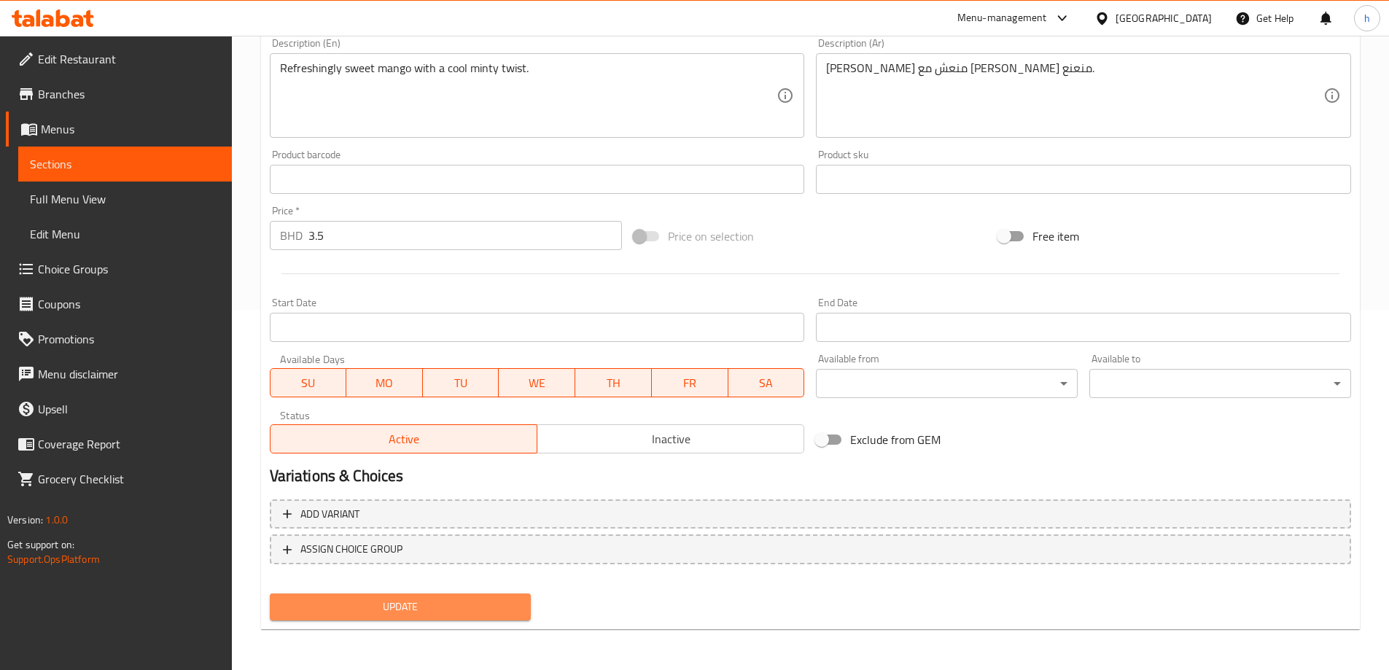
click at [480, 601] on span "Update" at bounding box center [400, 607] width 238 height 18
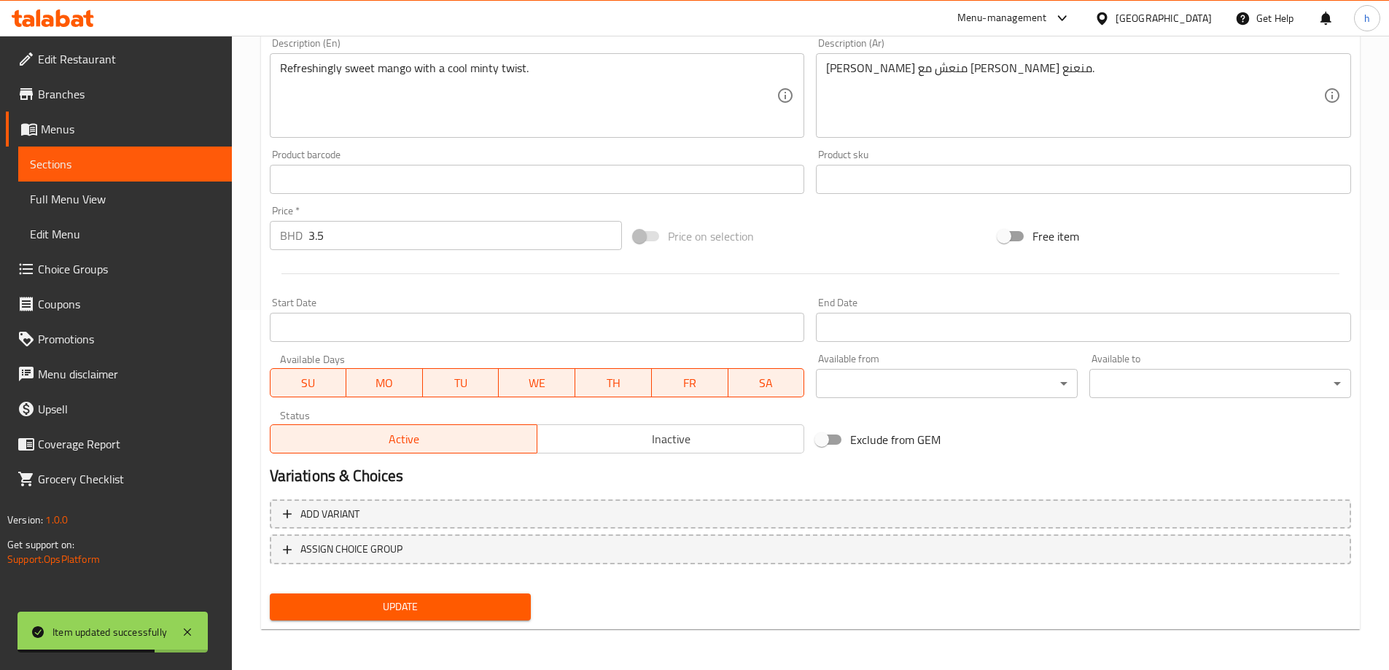
click at [146, 163] on span "Sections" at bounding box center [125, 163] width 190 height 17
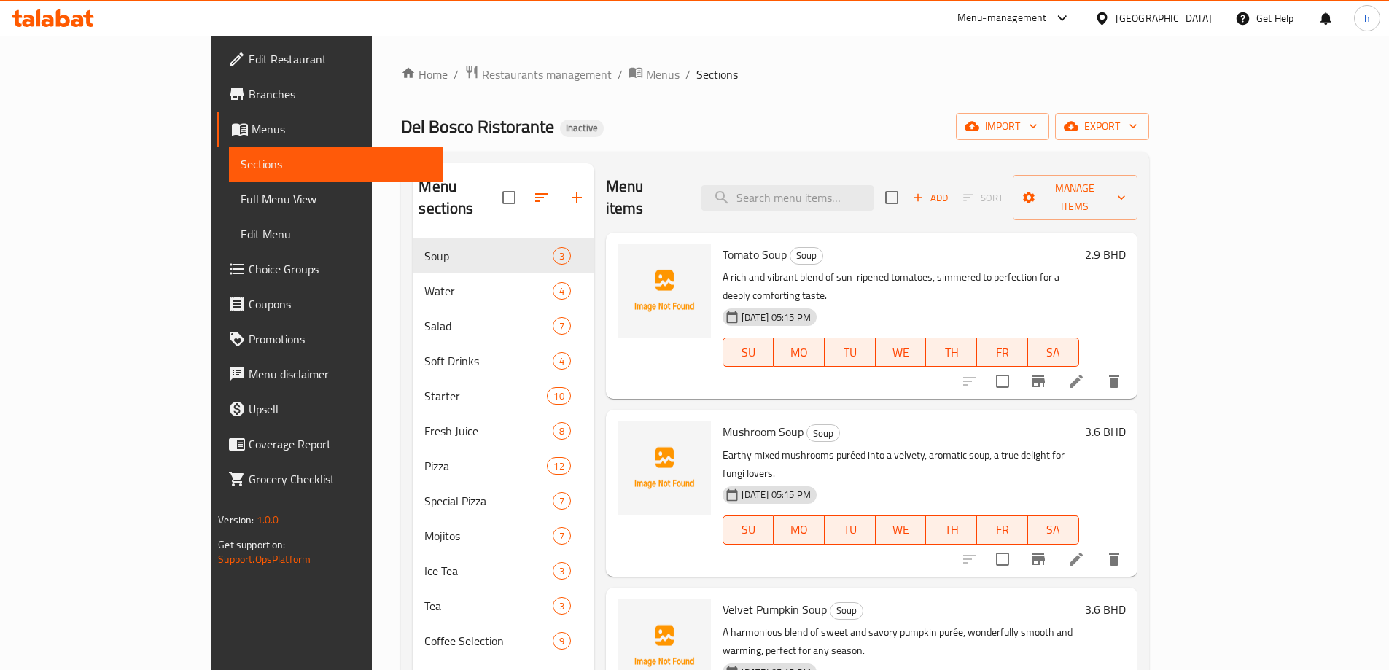
click at [55, 17] on icon at bounding box center [53, 17] width 82 height 17
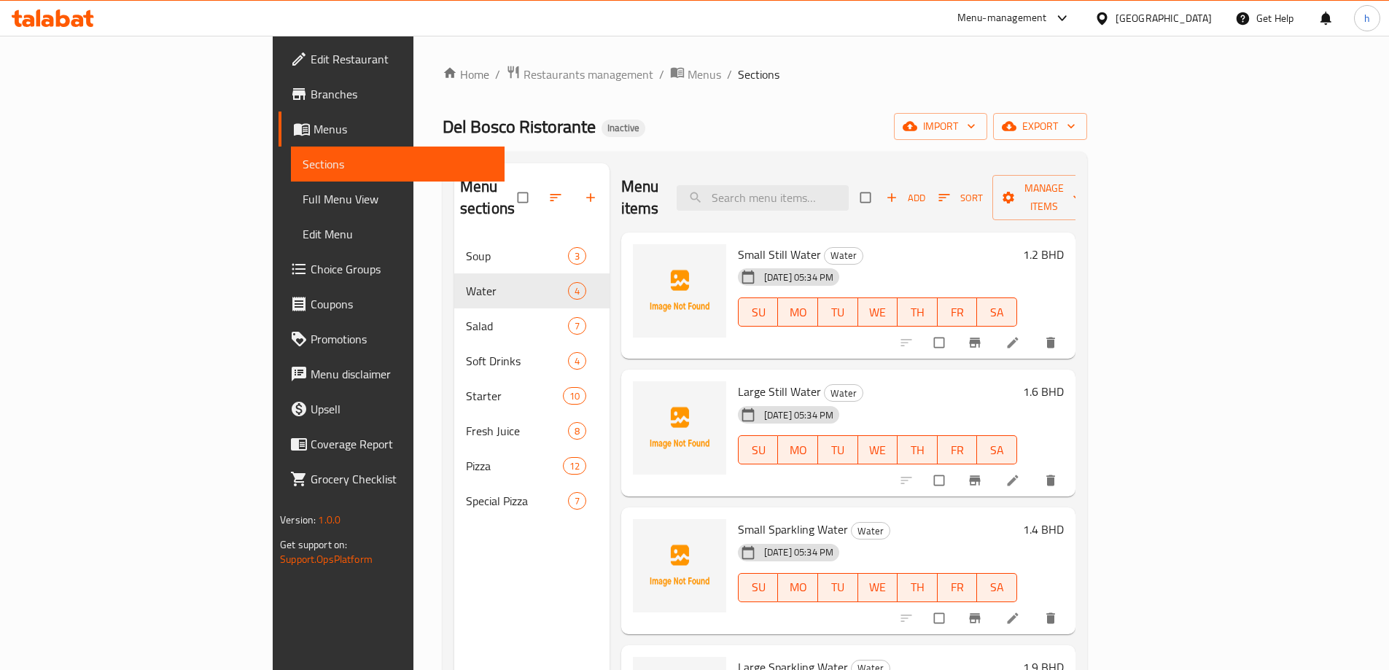
click at [303, 203] on span "Full Menu View" at bounding box center [398, 198] width 190 height 17
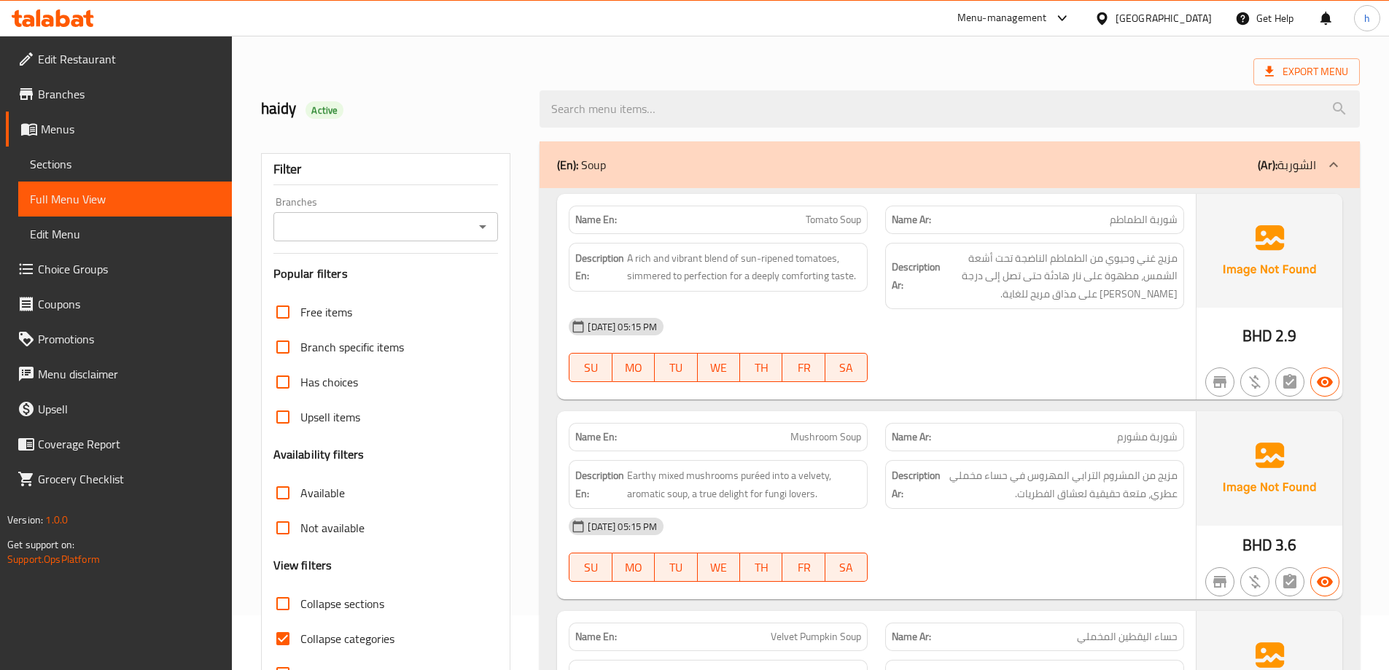
scroll to position [146, 0]
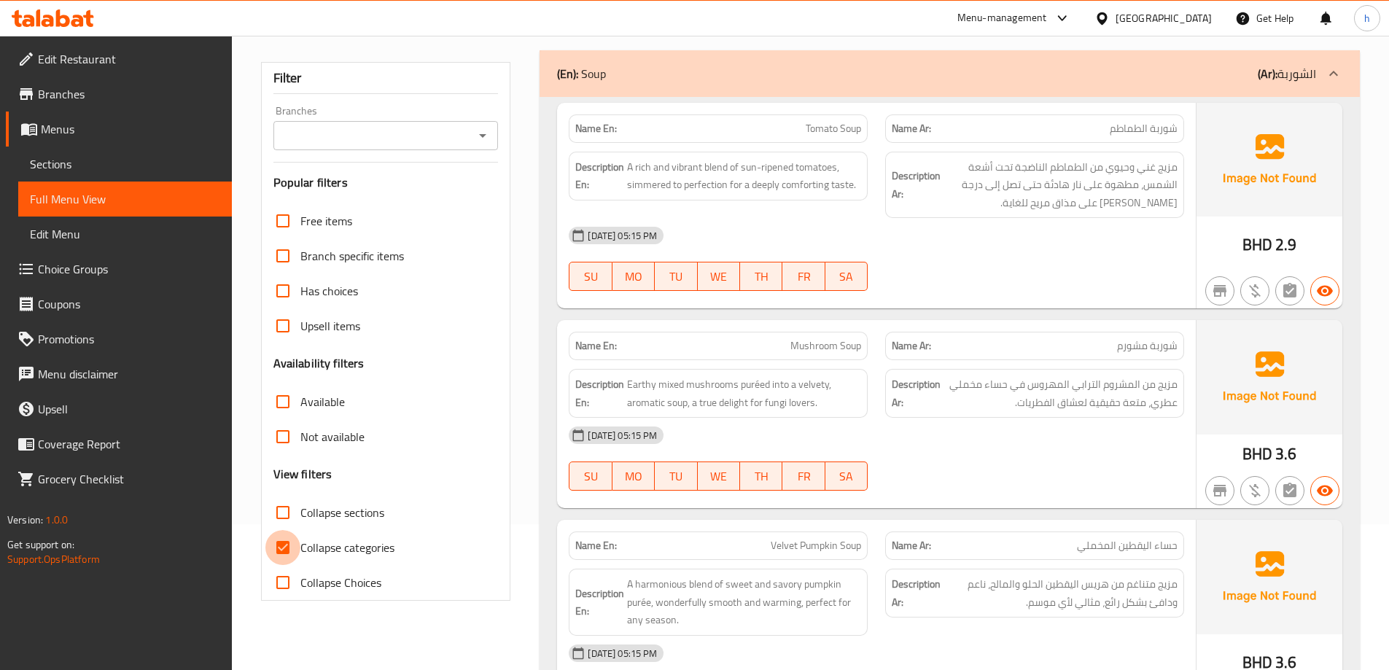
click at [281, 550] on input "Collapse categories" at bounding box center [282, 547] width 35 height 35
checkbox input "false"
click at [287, 513] on input "Collapse sections" at bounding box center [282, 512] width 35 height 35
checkbox input "true"
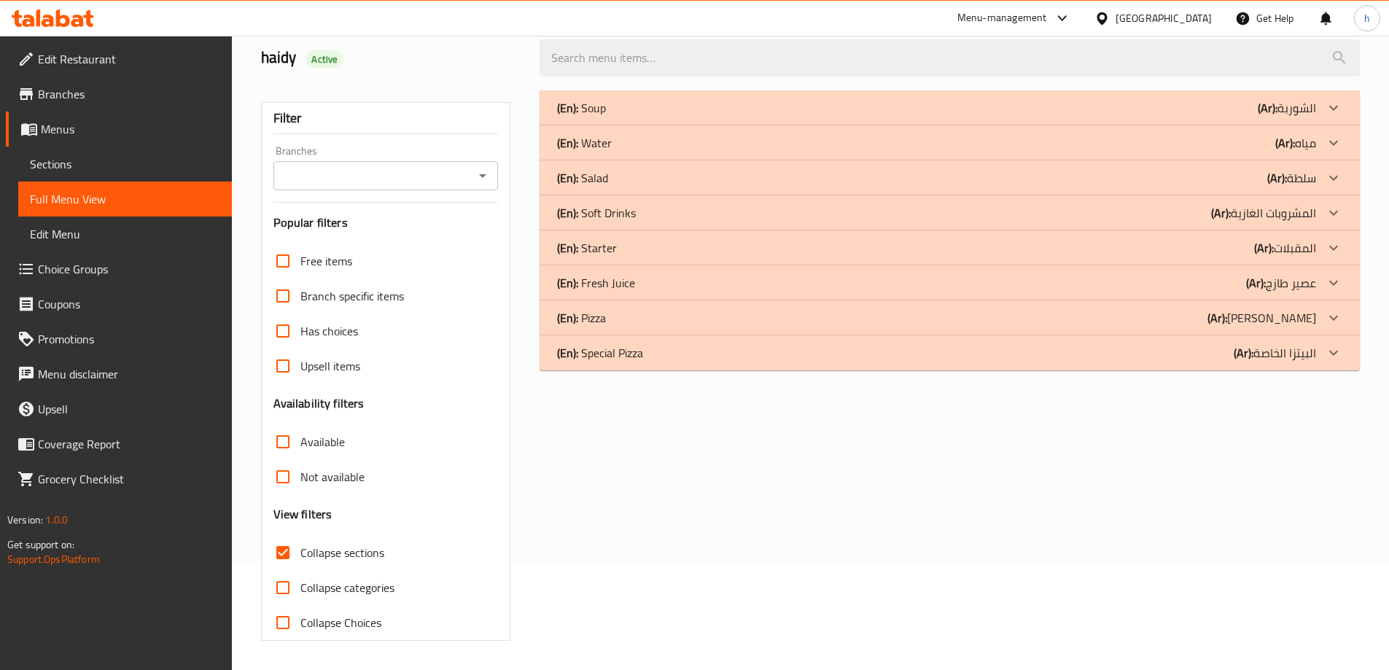
scroll to position [106, 0]
click at [598, 138] on p "(En): Water" at bounding box center [584, 142] width 55 height 17
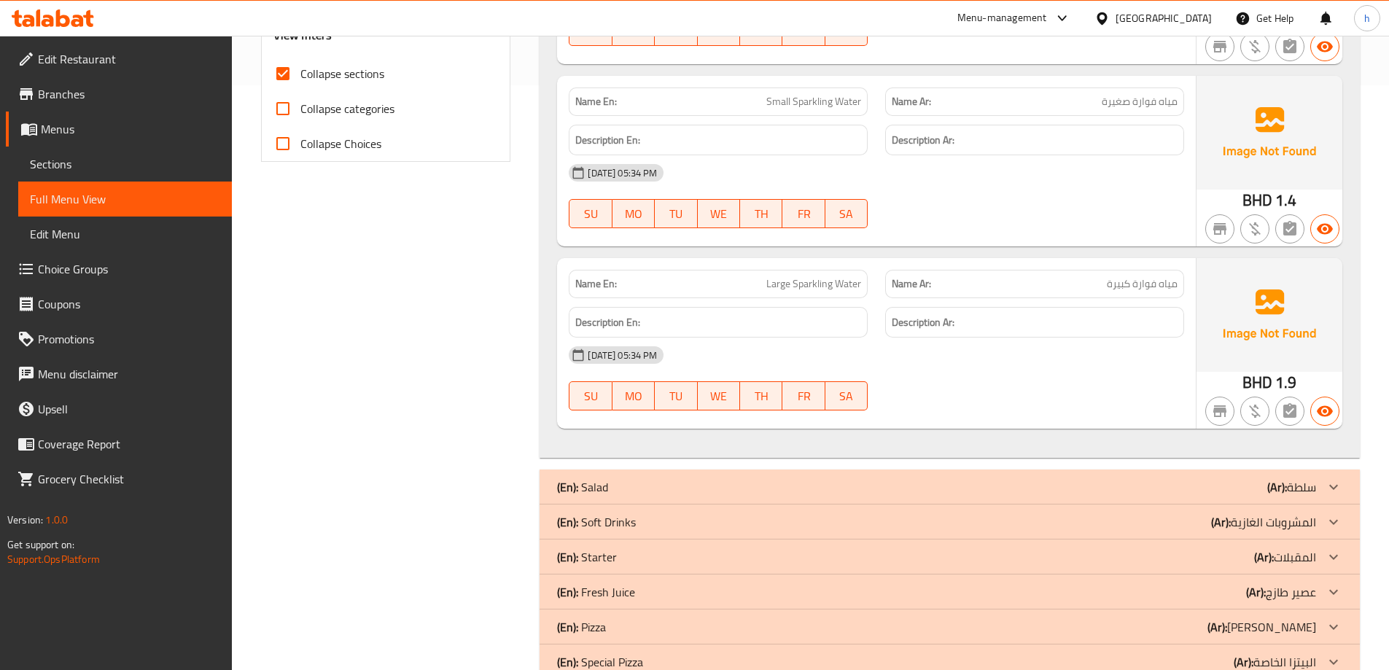
scroll to position [623, 0]
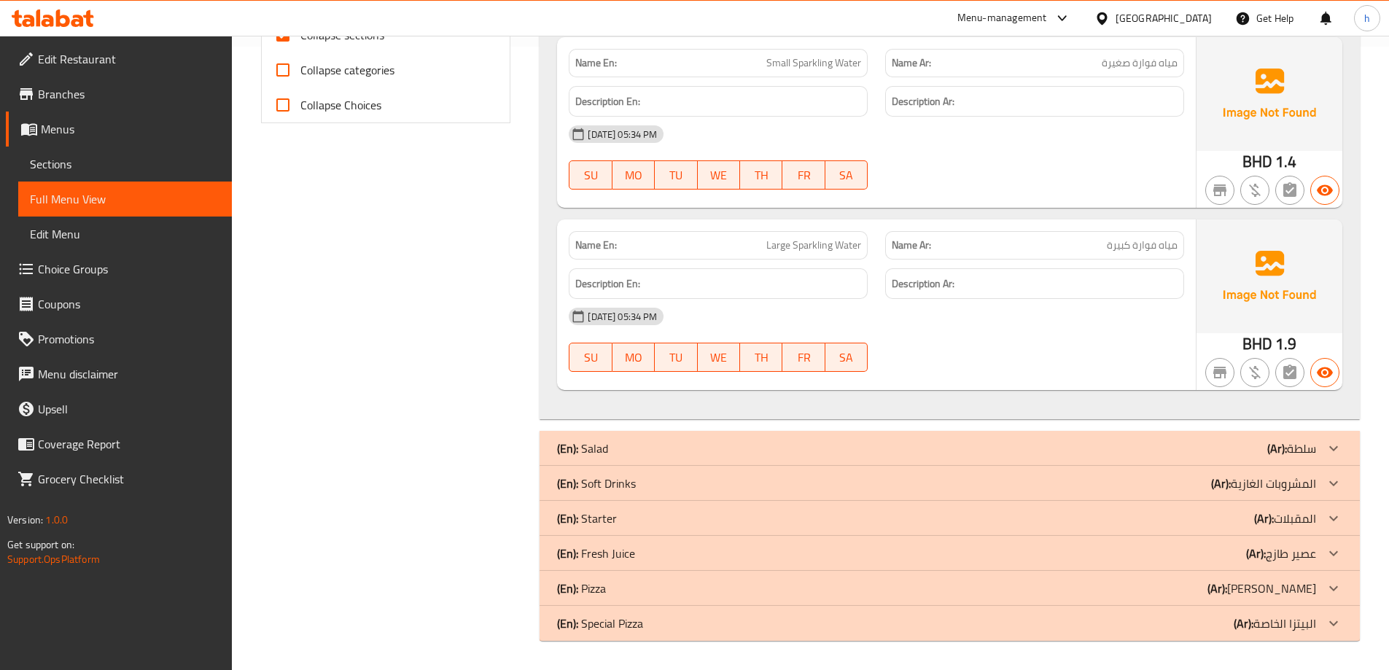
click at [617, 554] on p "(En): Fresh Juice" at bounding box center [596, 553] width 78 height 17
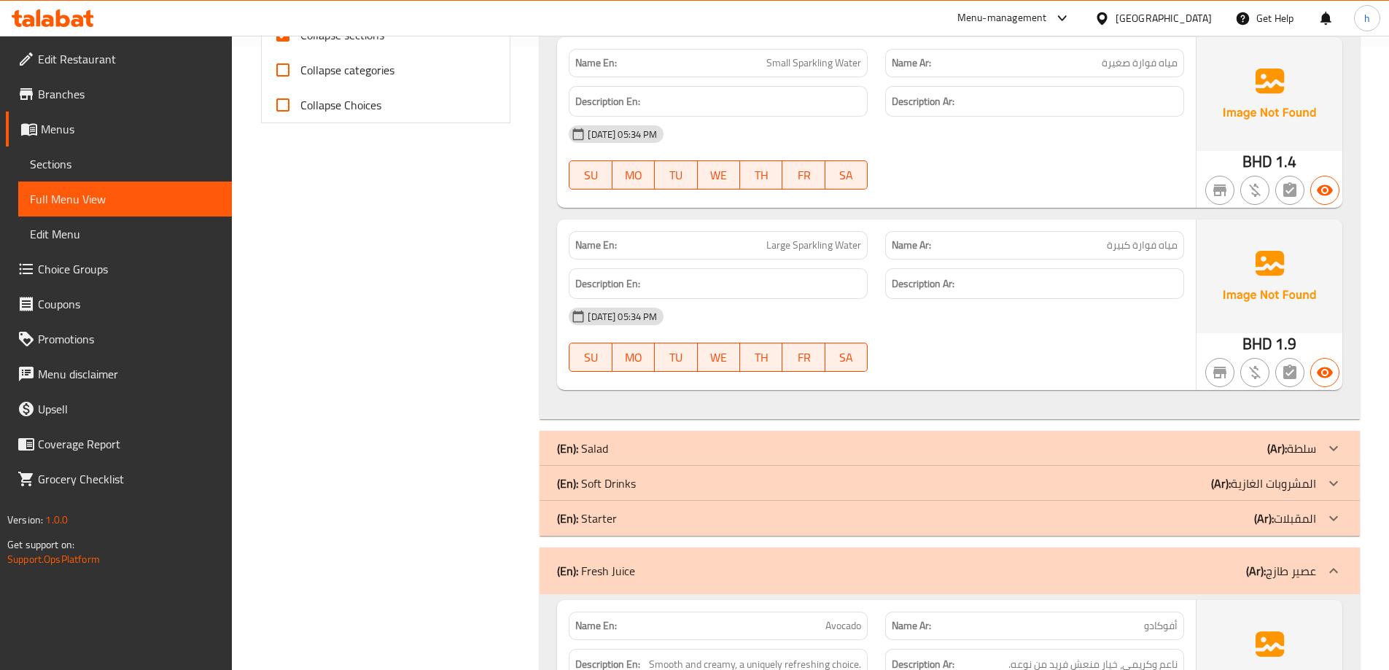
click at [612, 479] on p "(En): Soft Drinks" at bounding box center [596, 483] width 79 height 17
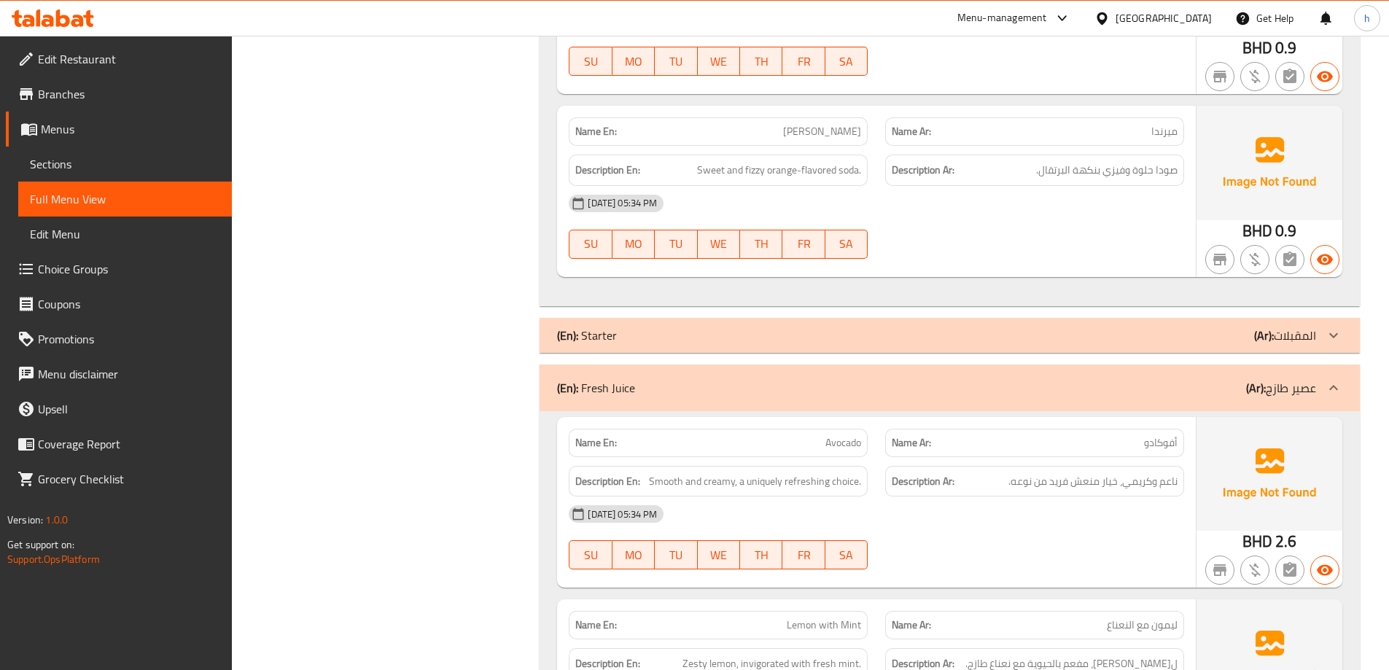
scroll to position [1417, 0]
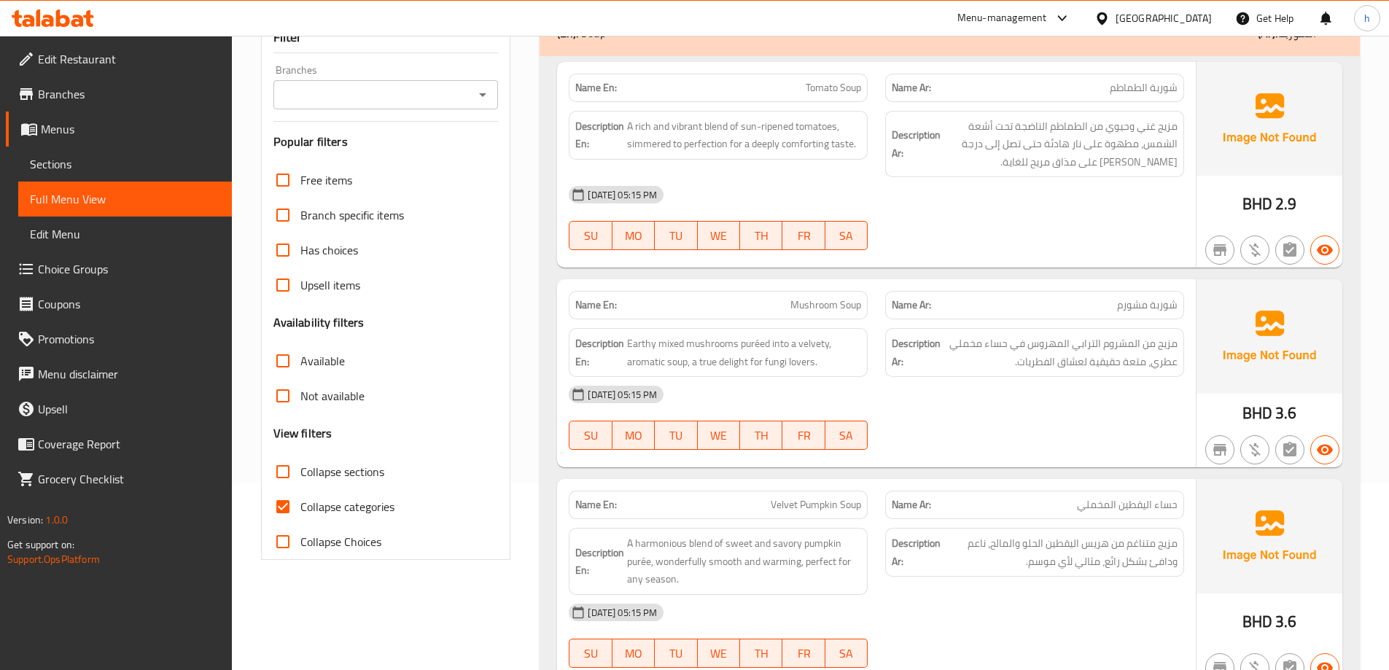
scroll to position [219, 0]
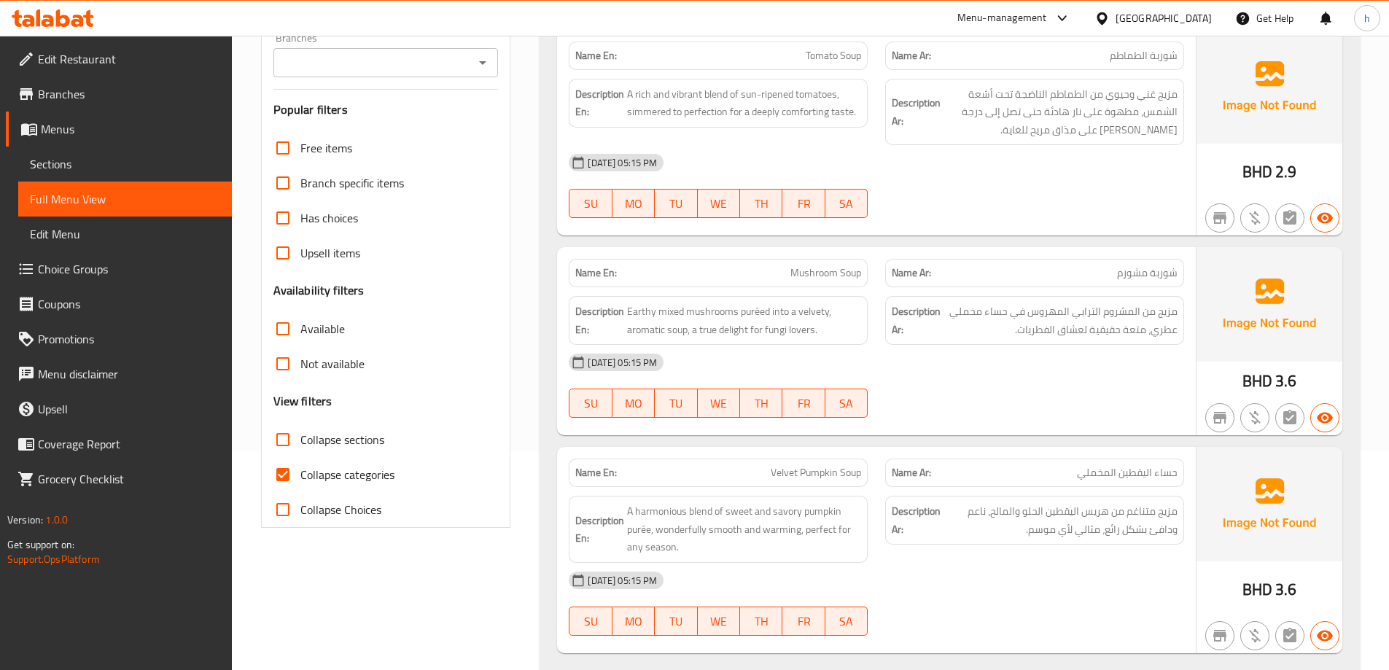
click at [318, 432] on span "Collapse sections" at bounding box center [342, 439] width 84 height 17
click at [300, 432] on input "Collapse sections" at bounding box center [282, 439] width 35 height 35
checkbox input "true"
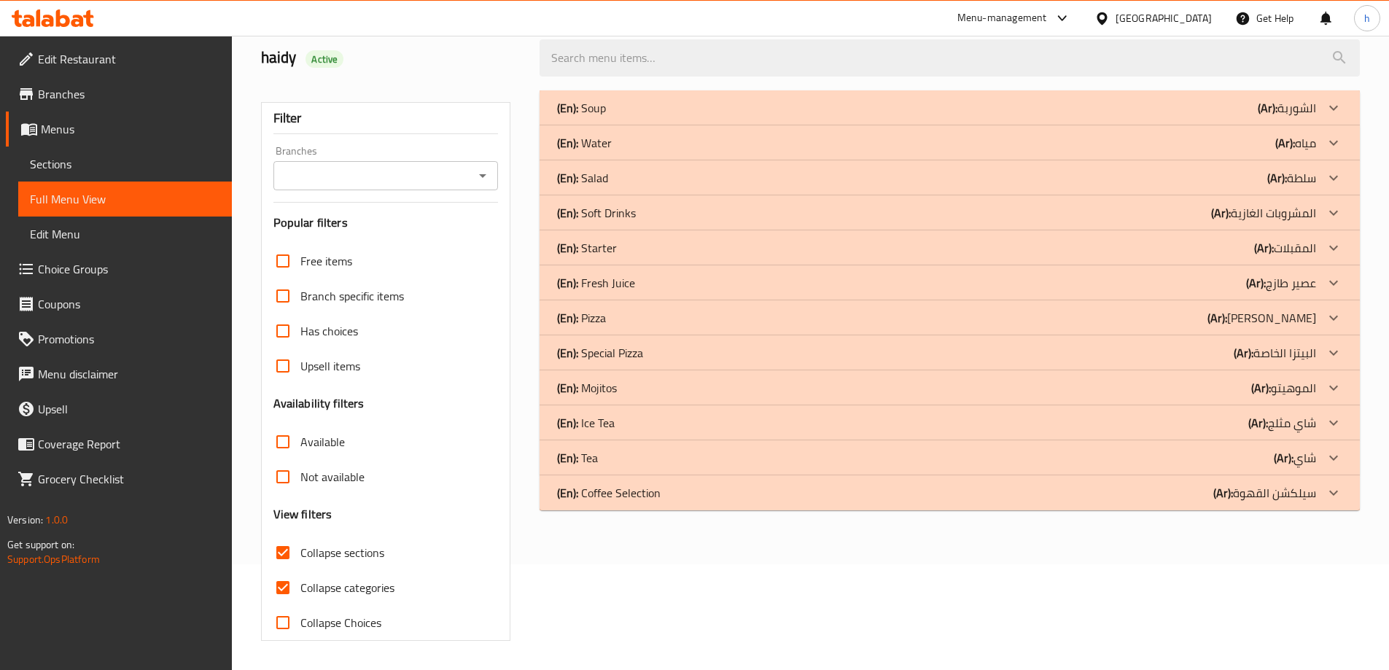
scroll to position [106, 0]
click at [284, 585] on input "Collapse categories" at bounding box center [282, 587] width 35 height 35
checkbox input "false"
click at [610, 144] on p "(En): Water" at bounding box center [584, 142] width 55 height 17
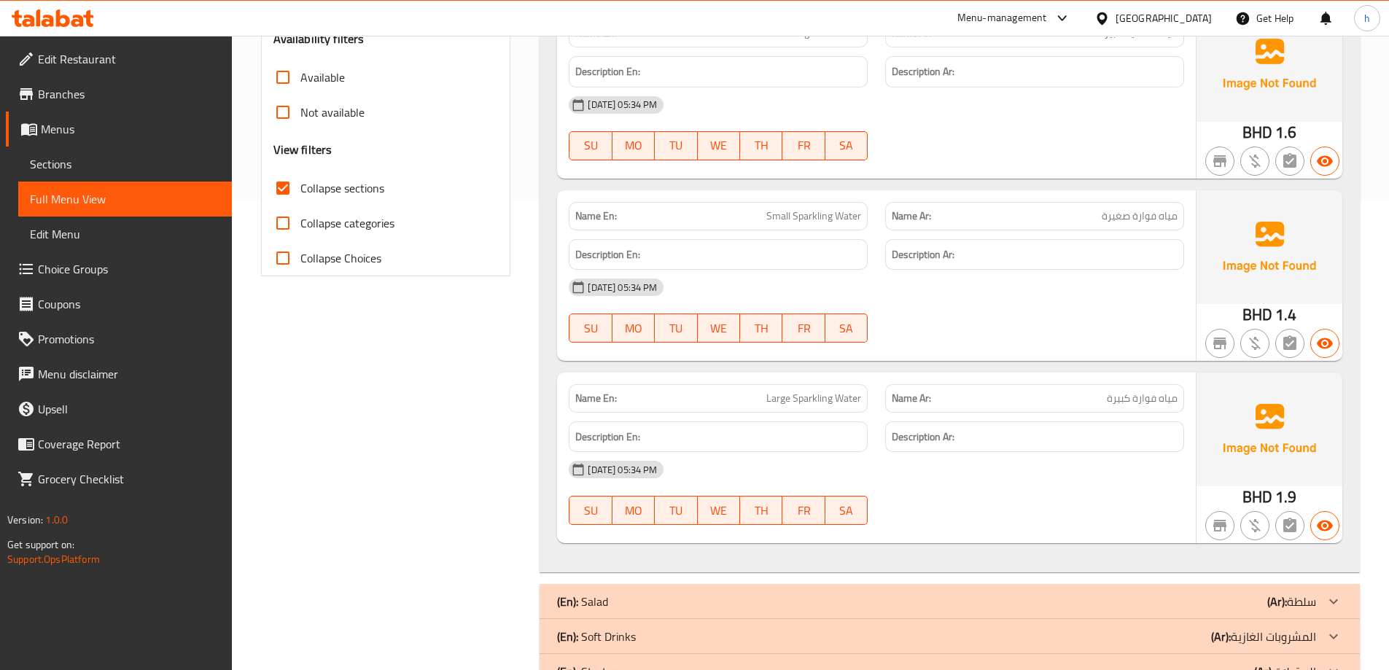
scroll to position [762, 0]
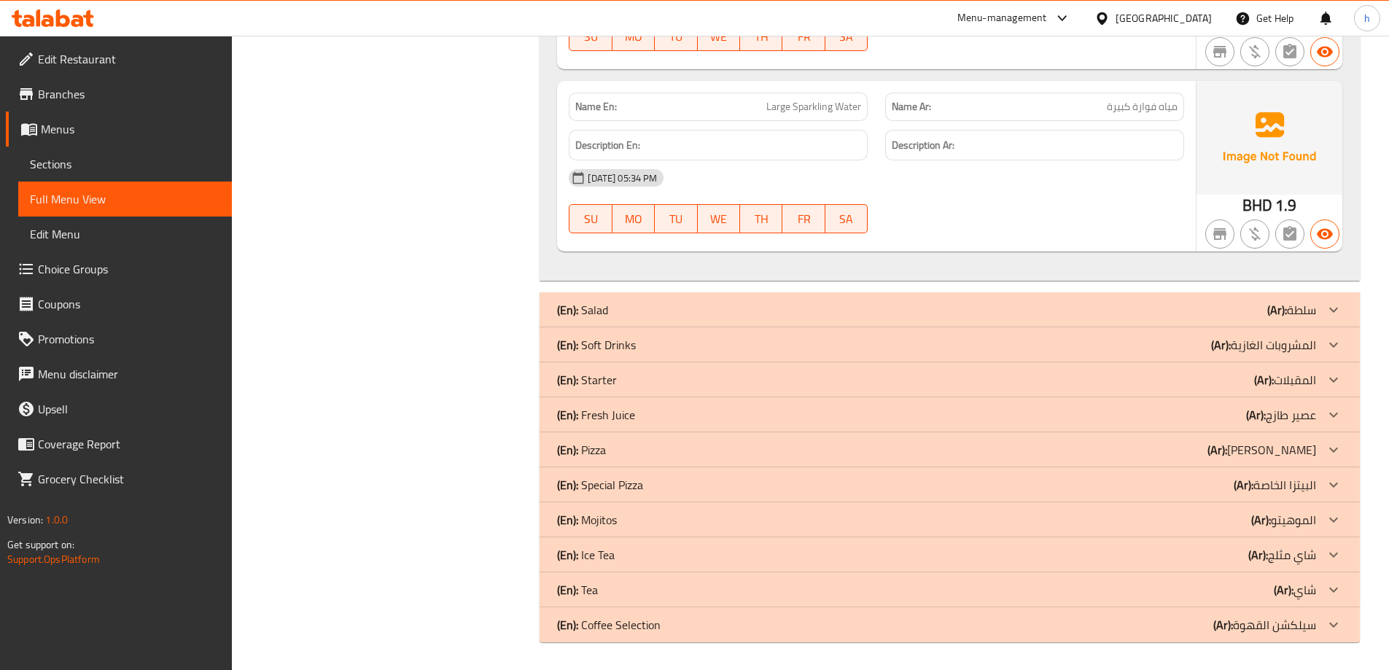
click at [609, 413] on p "(En): Fresh Juice" at bounding box center [596, 414] width 78 height 17
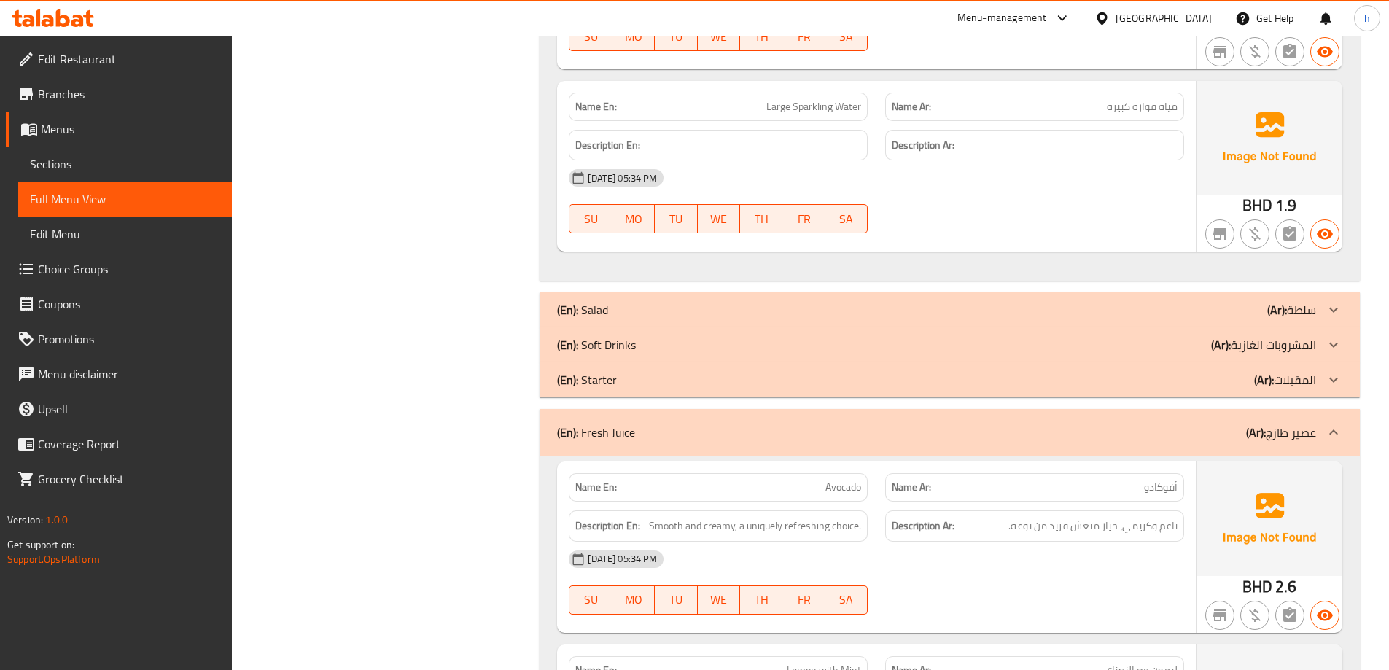
click at [627, 343] on p "(En): Soft Drinks" at bounding box center [596, 344] width 79 height 17
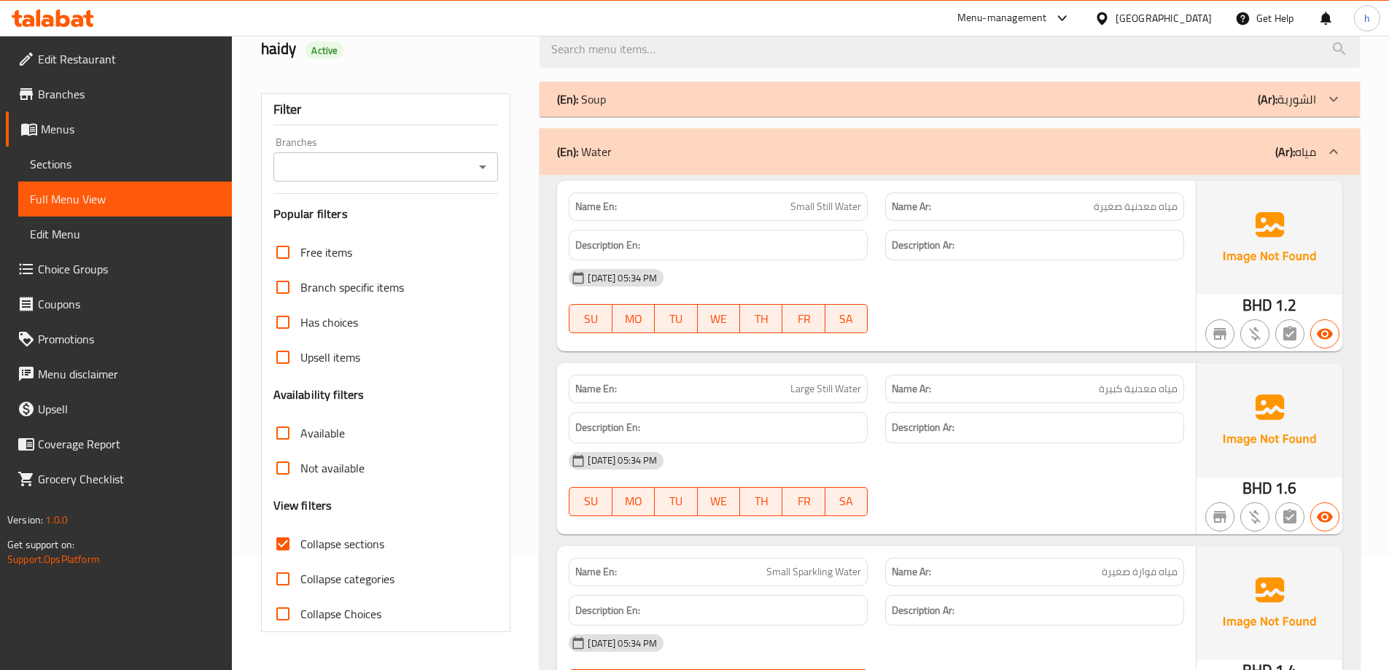
scroll to position [0, 0]
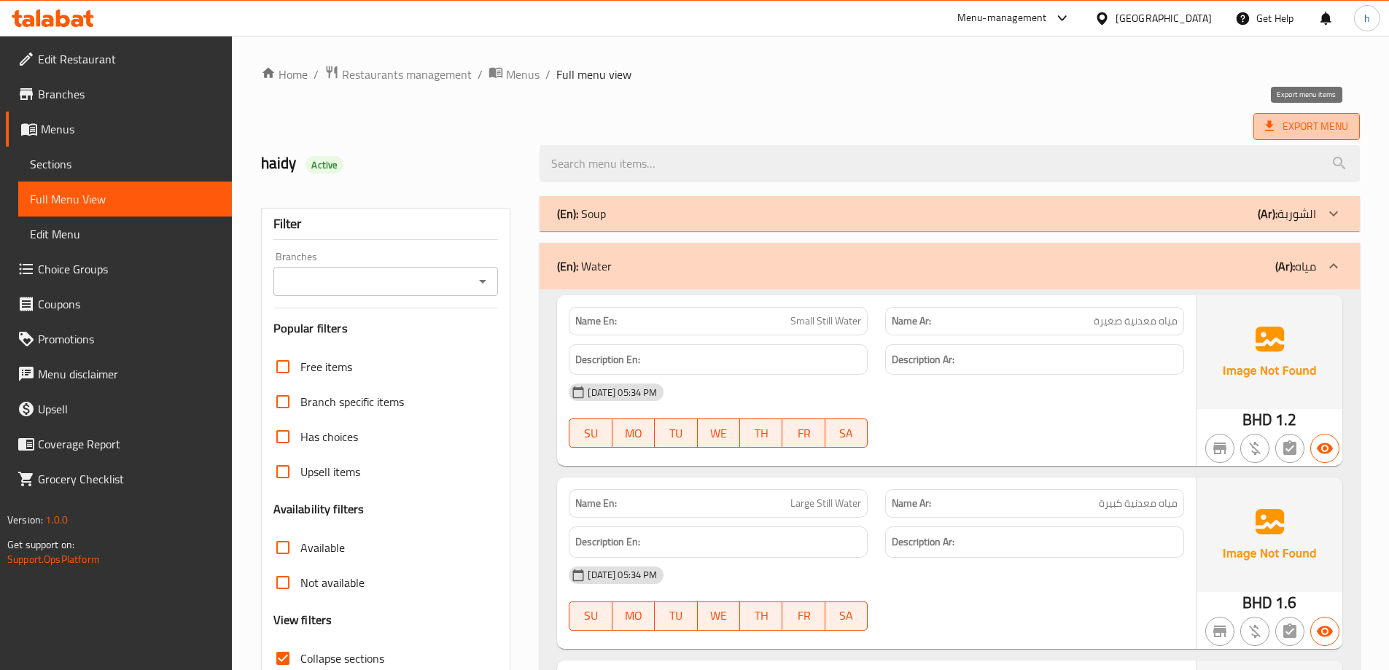
click at [1293, 120] on span "Export Menu" at bounding box center [1306, 126] width 83 height 18
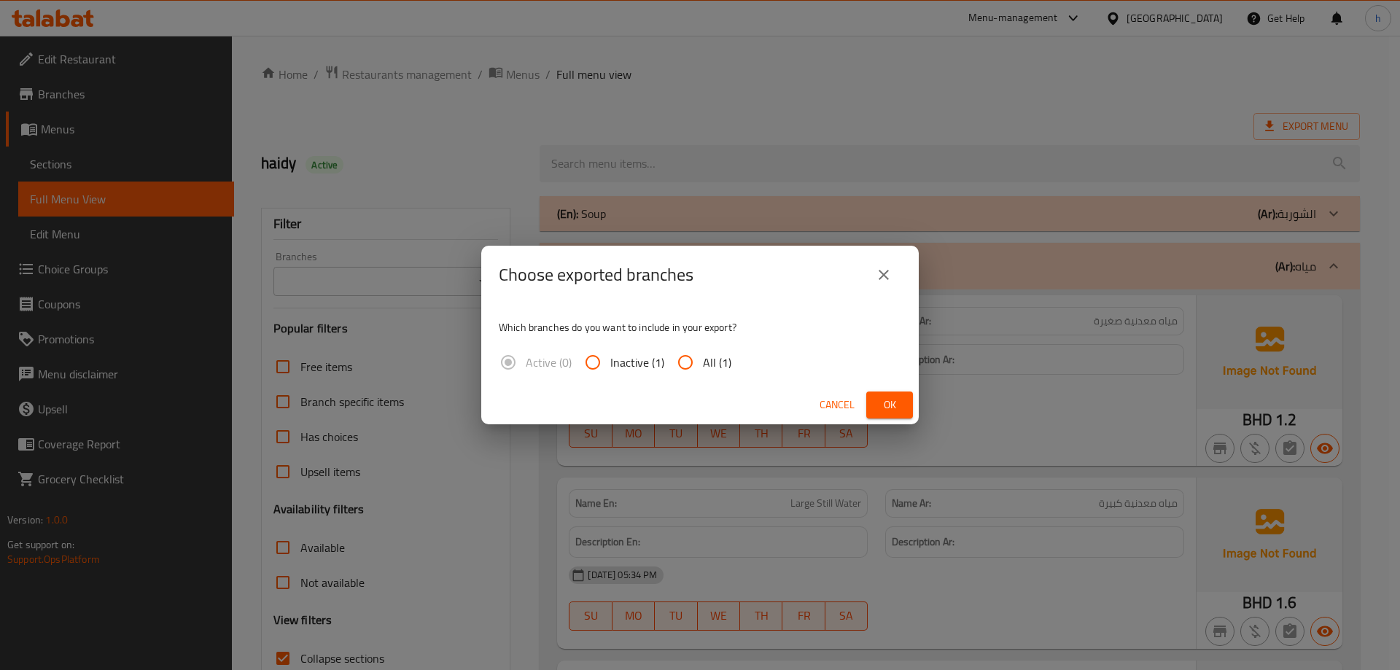
click at [687, 368] on input "All (1)" at bounding box center [685, 362] width 35 height 35
radio input "true"
click at [881, 405] on span "Ok" at bounding box center [889, 405] width 23 height 18
